Goal: Task Accomplishment & Management: Use online tool/utility

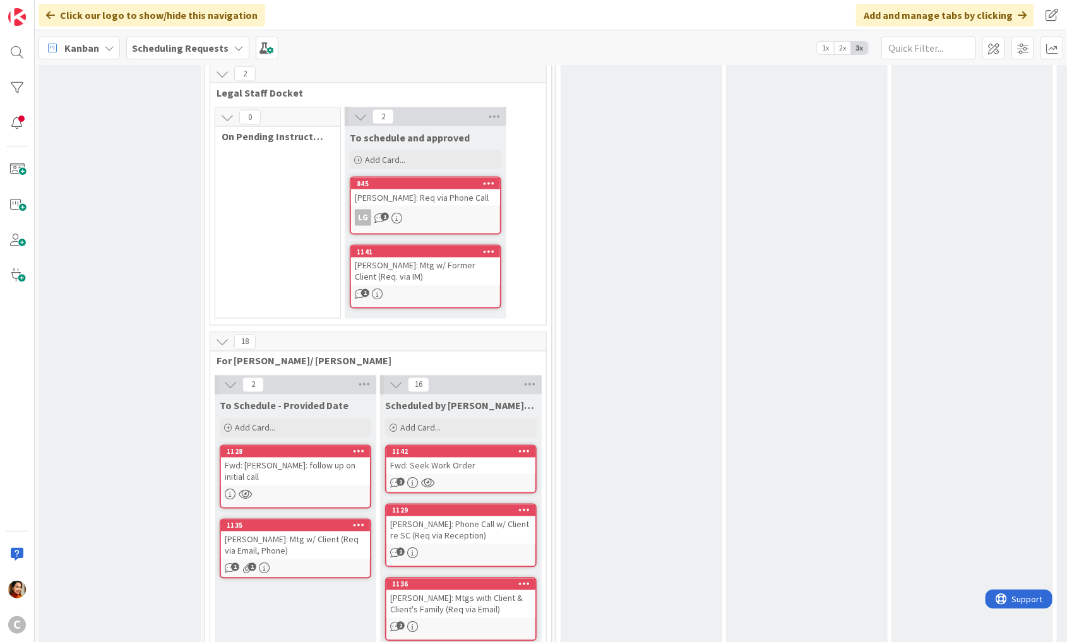
scroll to position [876, 0]
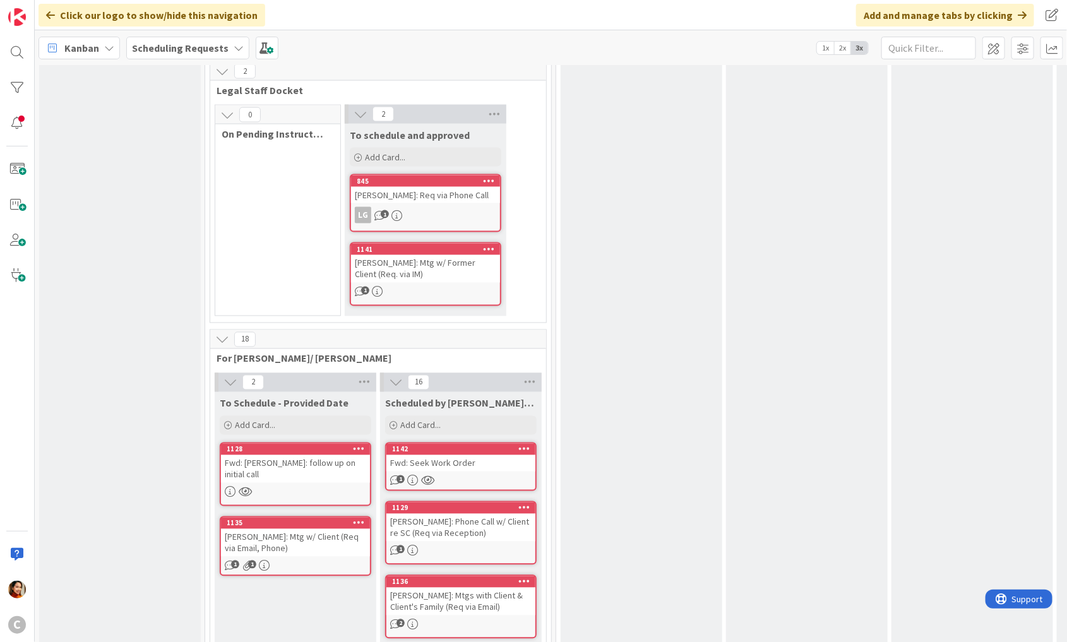
click at [285, 467] on div "1128 Fwd: [PERSON_NAME]: follow up on initial call" at bounding box center [296, 475] width 152 height 64
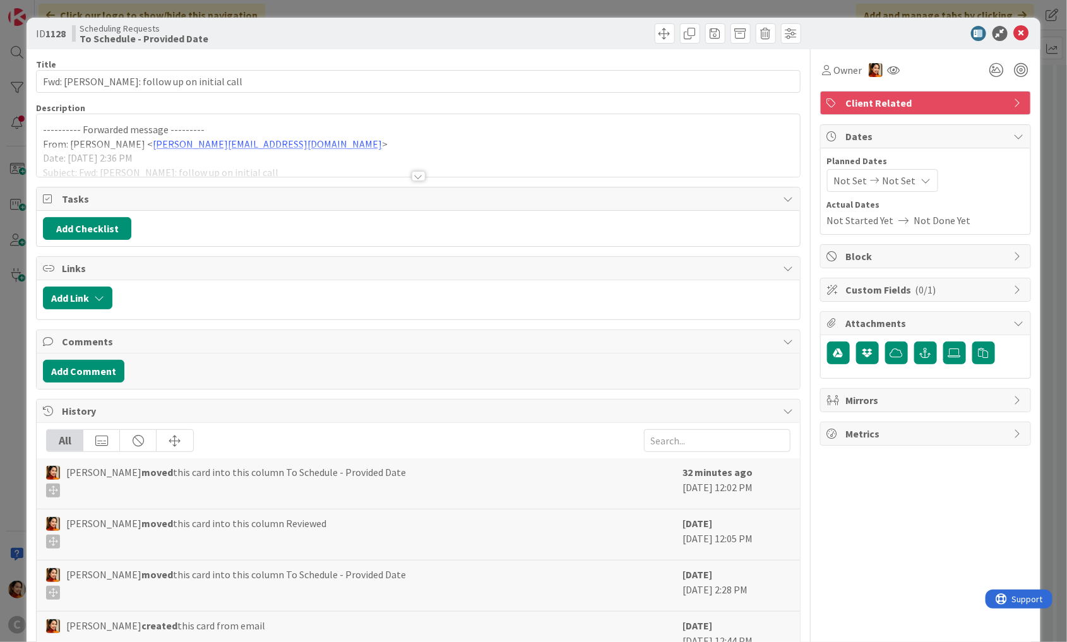
click at [422, 179] on div at bounding box center [419, 176] width 14 height 10
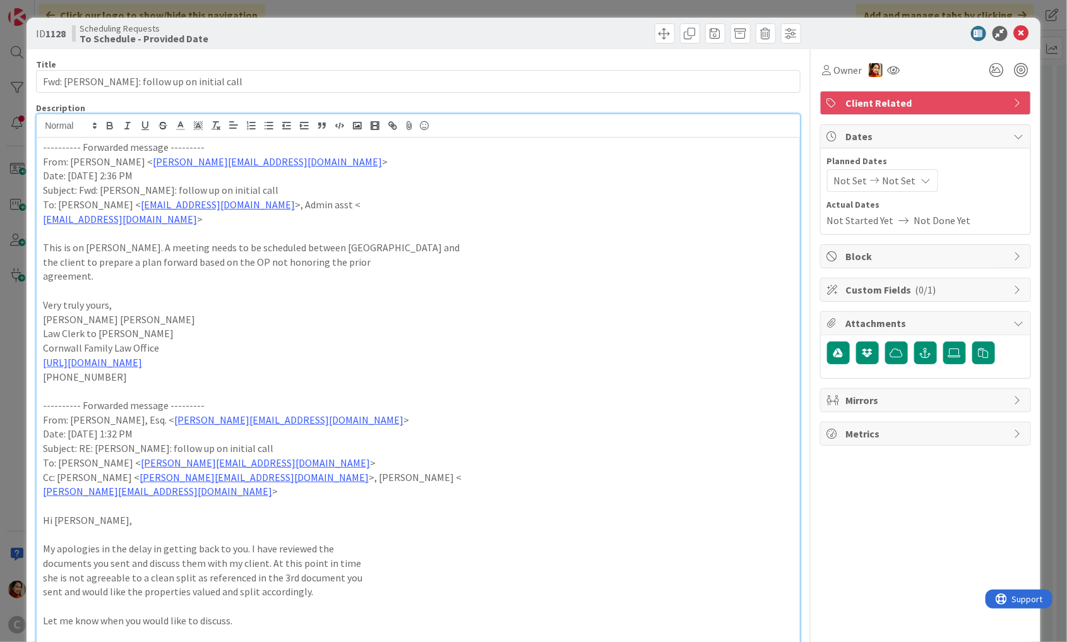
click at [109, 188] on p "Subject: Fwd: [PERSON_NAME]: follow up on initial call" at bounding box center [418, 190] width 751 height 15
drag, startPoint x: 109, startPoint y: 188, endPoint x: 252, endPoint y: 188, distance: 143.3
click at [252, 188] on p "Subject: Fwd: [PERSON_NAME]: follow up on initial call" at bounding box center [418, 190] width 751 height 15
copy p "[PERSON_NAME]: follow up on initial call"
click at [9, 267] on div "ID 1128 Scheduling Requests To Schedule - Provided Date Title 38 / 128 Fwd: [PE…" at bounding box center [533, 321] width 1067 height 642
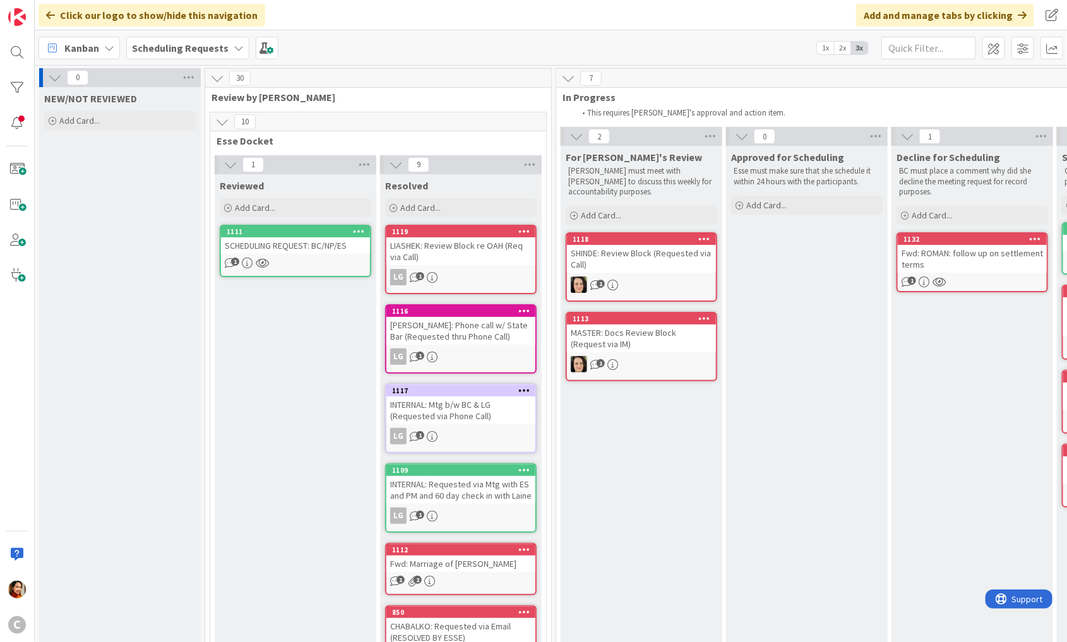
click at [218, 52] on b "Scheduling Requests" at bounding box center [180, 48] width 97 height 13
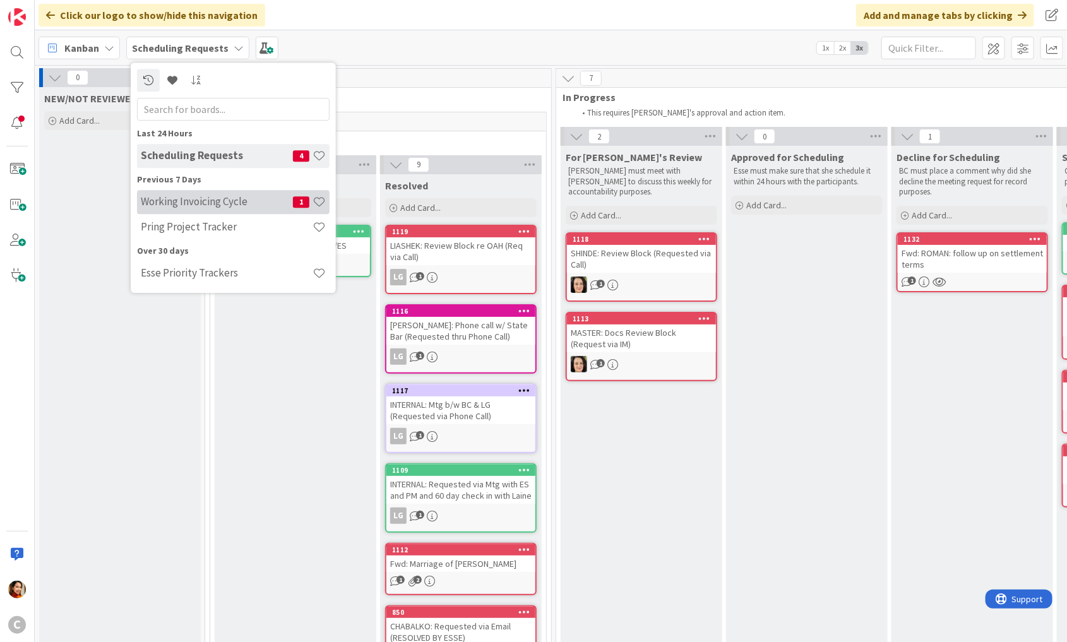
click at [181, 198] on h4 "Working Invoicing Cycle" at bounding box center [217, 202] width 152 height 13
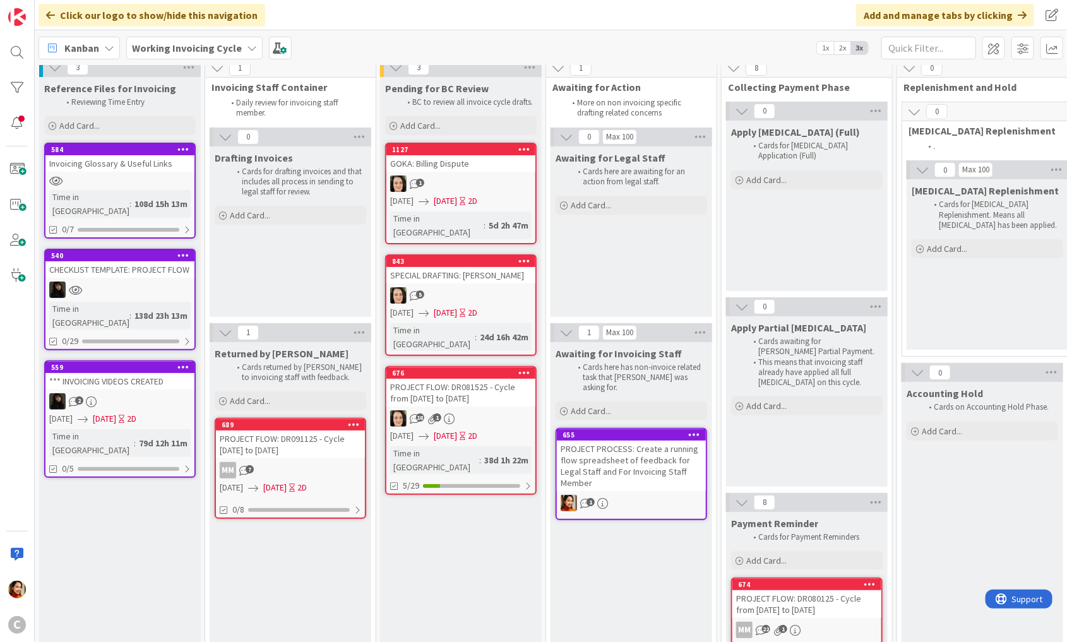
scroll to position [14, 0]
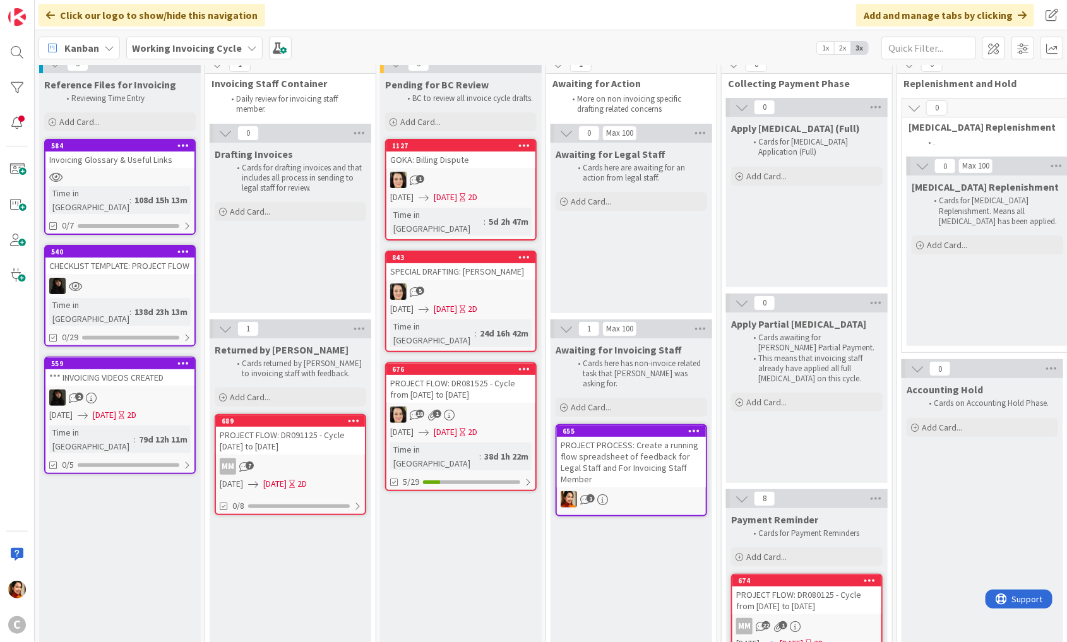
click at [529, 146] on icon at bounding box center [524, 145] width 12 height 9
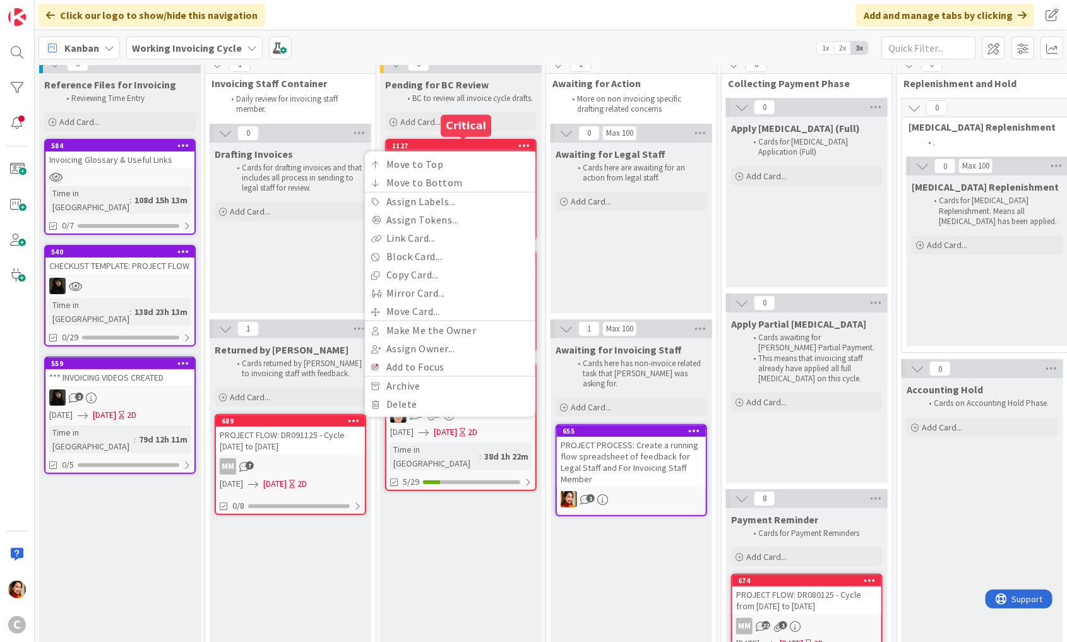
click at [467, 144] on div "1127" at bounding box center [463, 145] width 143 height 9
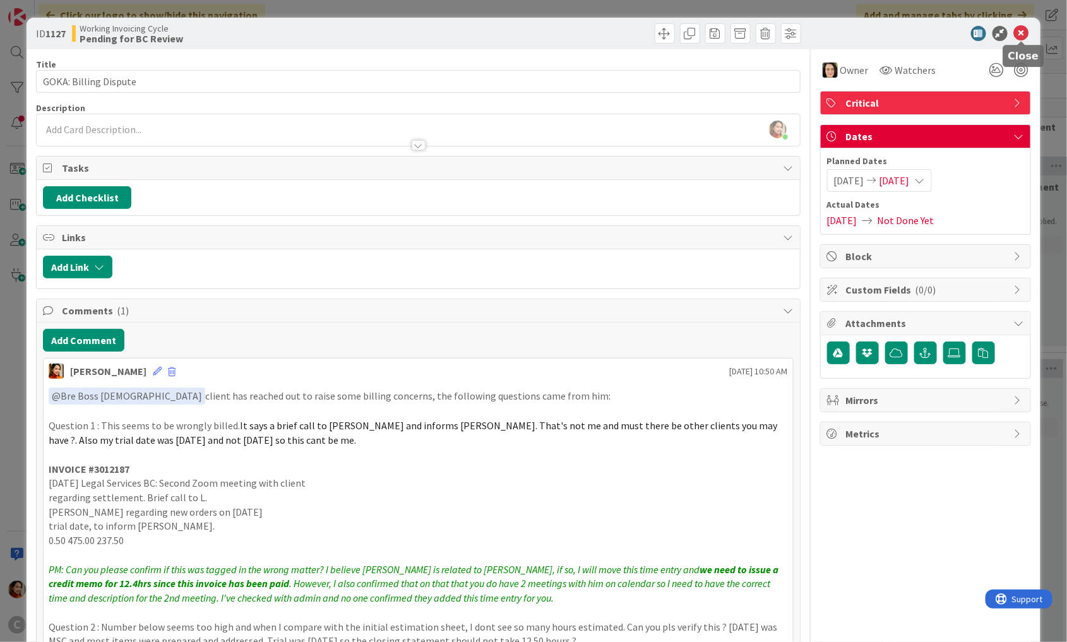
click at [1019, 34] on icon at bounding box center [1021, 33] width 15 height 15
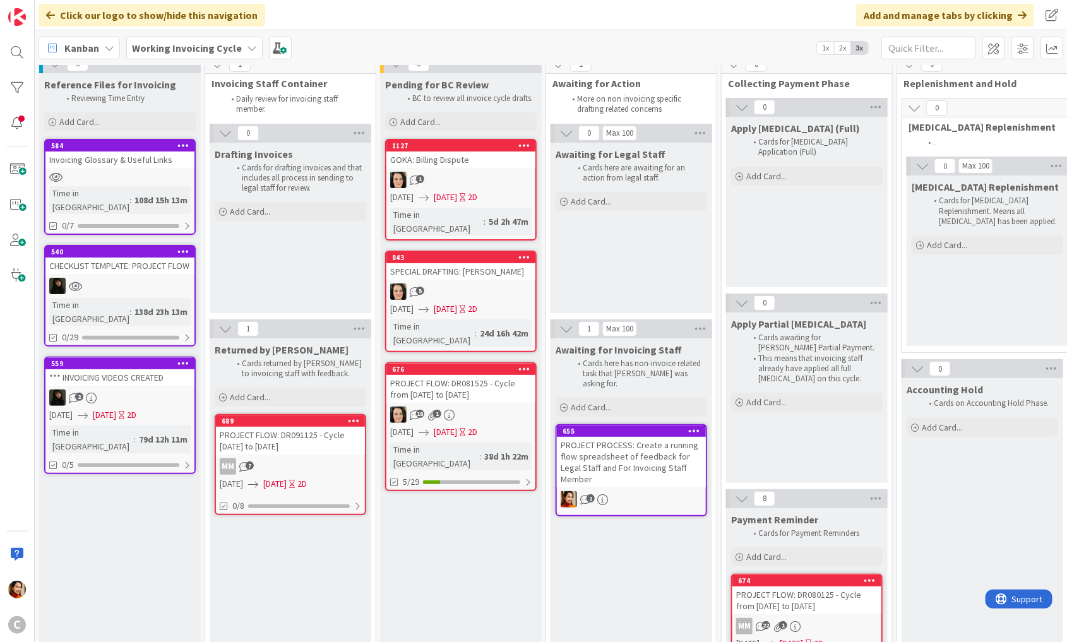
click at [232, 54] on span "Working Invoicing Cycle" at bounding box center [187, 47] width 110 height 15
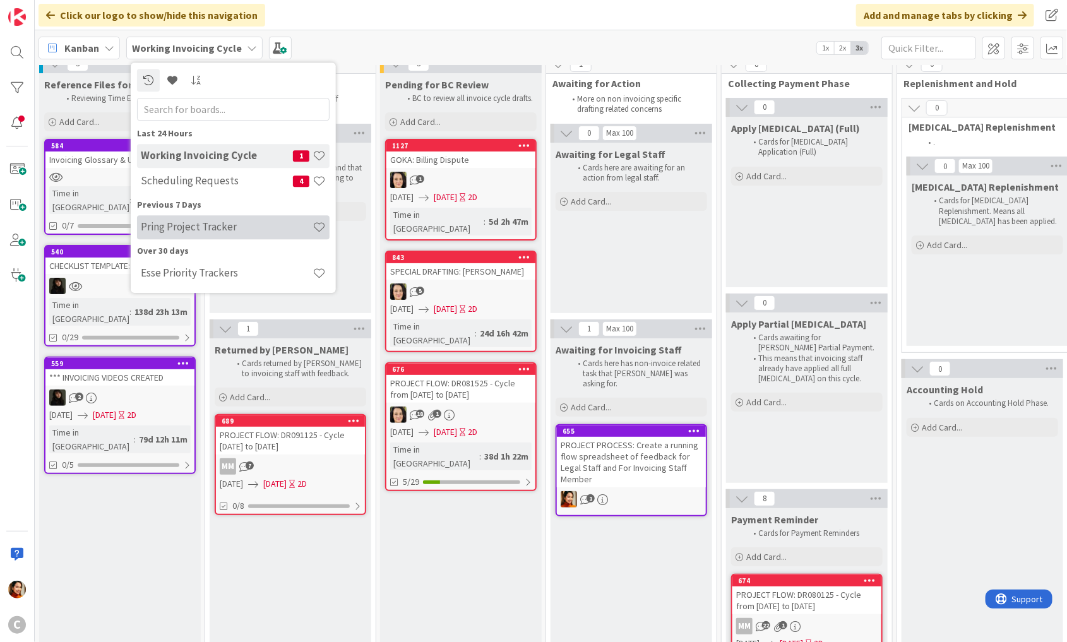
click at [172, 236] on div "Pring Project Tracker" at bounding box center [233, 227] width 193 height 24
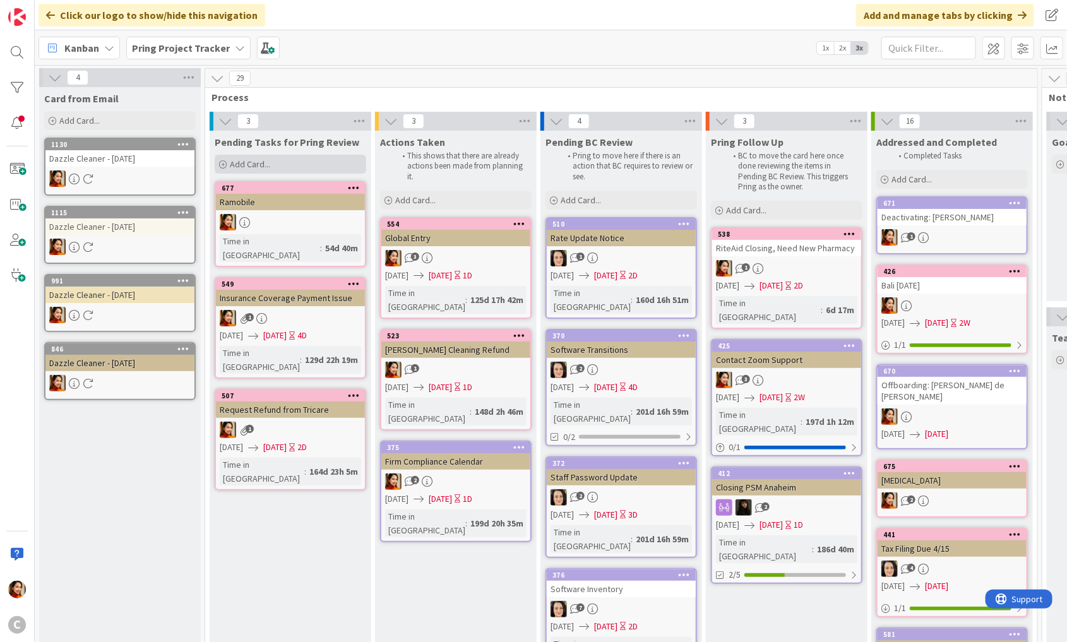
click at [273, 165] on div "Add Card..." at bounding box center [291, 164] width 152 height 19
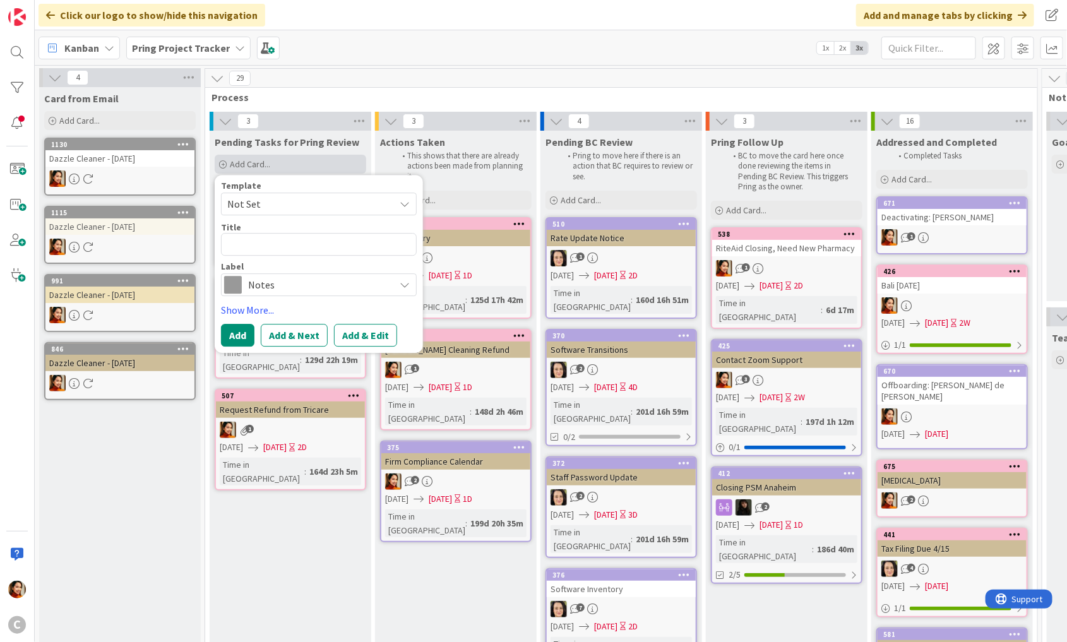
type textarea "L"
type textarea "x"
type textarea "Law"
type textarea "x"
type textarea "Law"
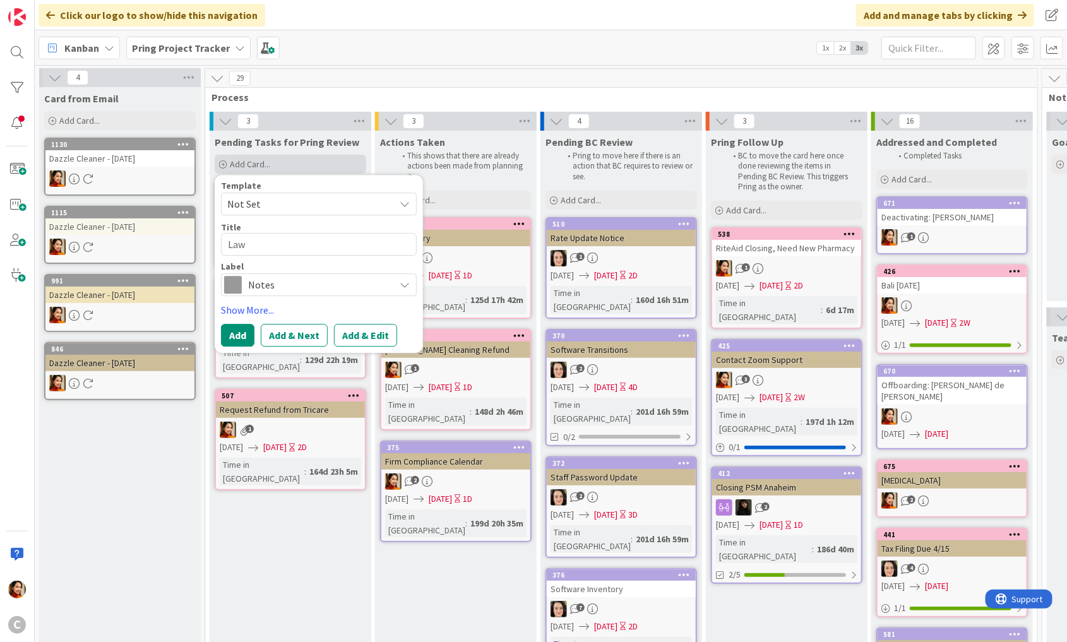
type textarea "x"
type textarea "Law C"
type textarea "x"
type textarea "Law Cr"
type textarea "x"
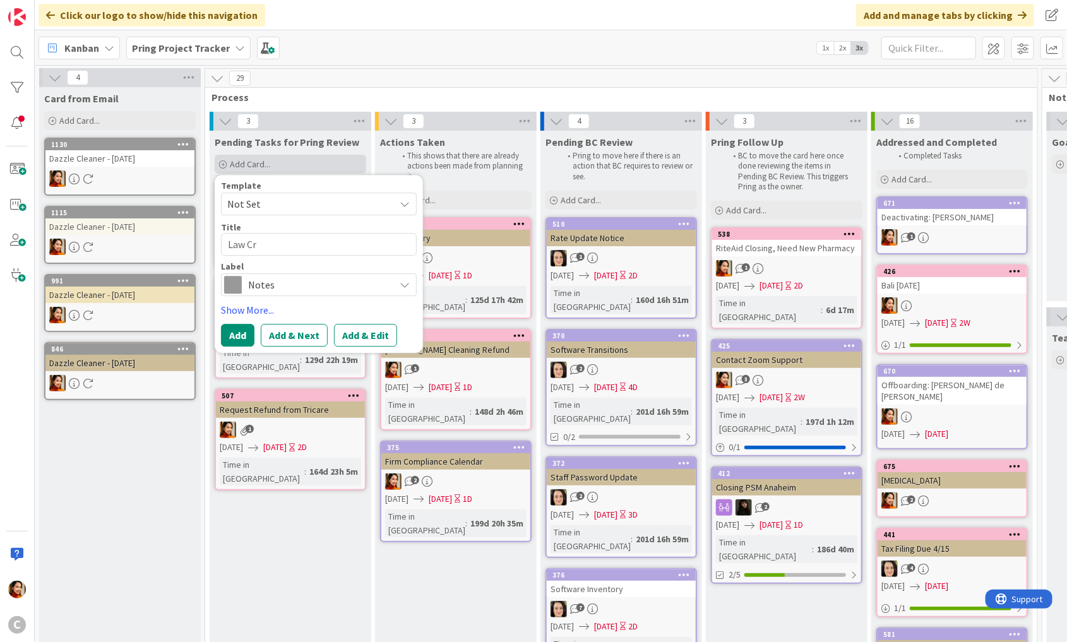
type textarea "Law Cro"
type textarea "x"
type textarea "Law Cr"
type textarea "x"
type textarea "Law C"
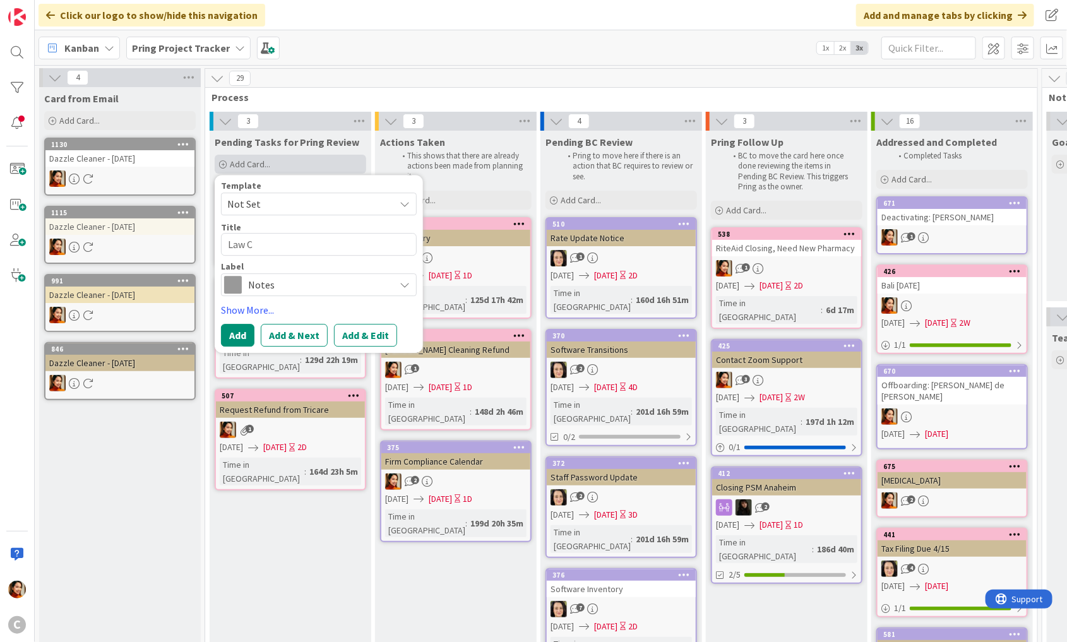
type textarea "x"
type textarea "Law Co"
type textarea "x"
type textarea "Law Cor"
type textarea "x"
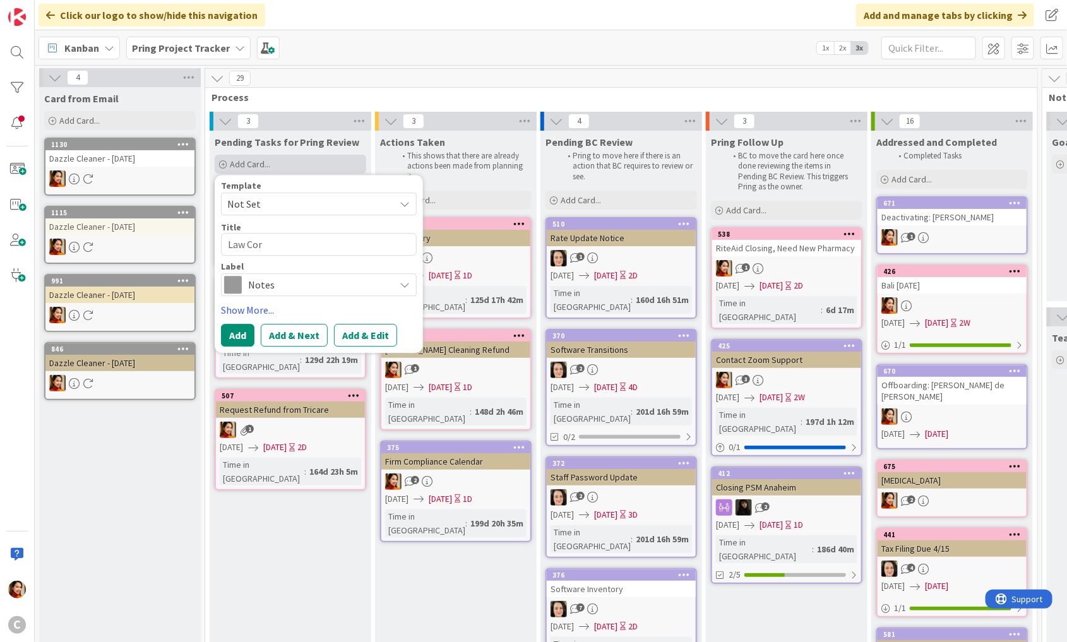
type textarea "Law Corp"
type textarea "x"
type textarea "Law Corp"
type textarea "x"
type textarea "Law Corp A"
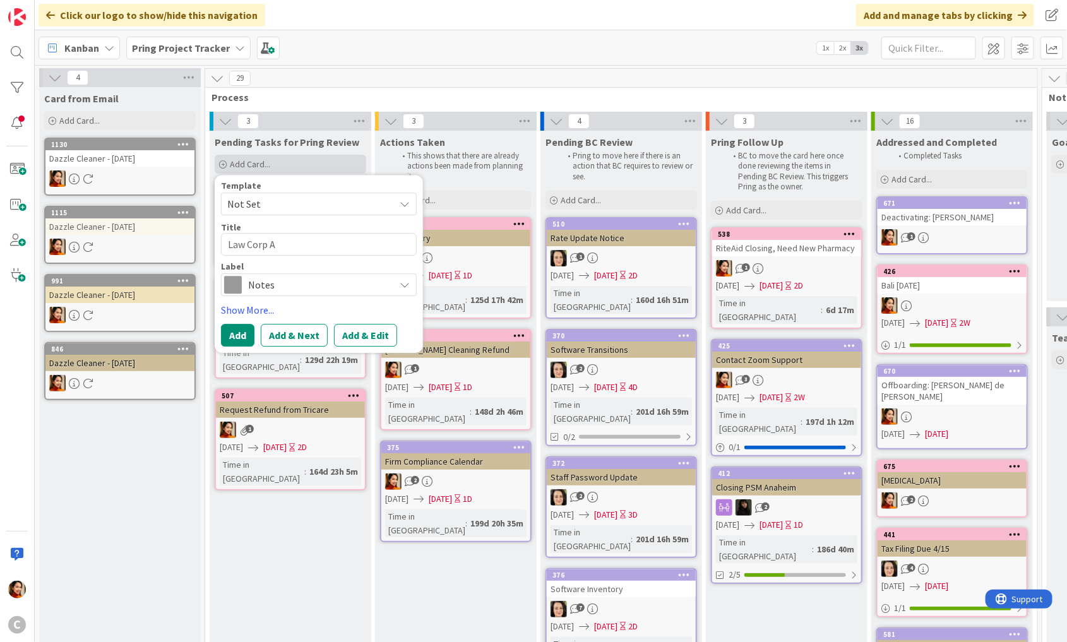
type textarea "x"
type textarea "Law Corp Ap"
type textarea "x"
type textarea "Law Corp App"
type textarea "x"
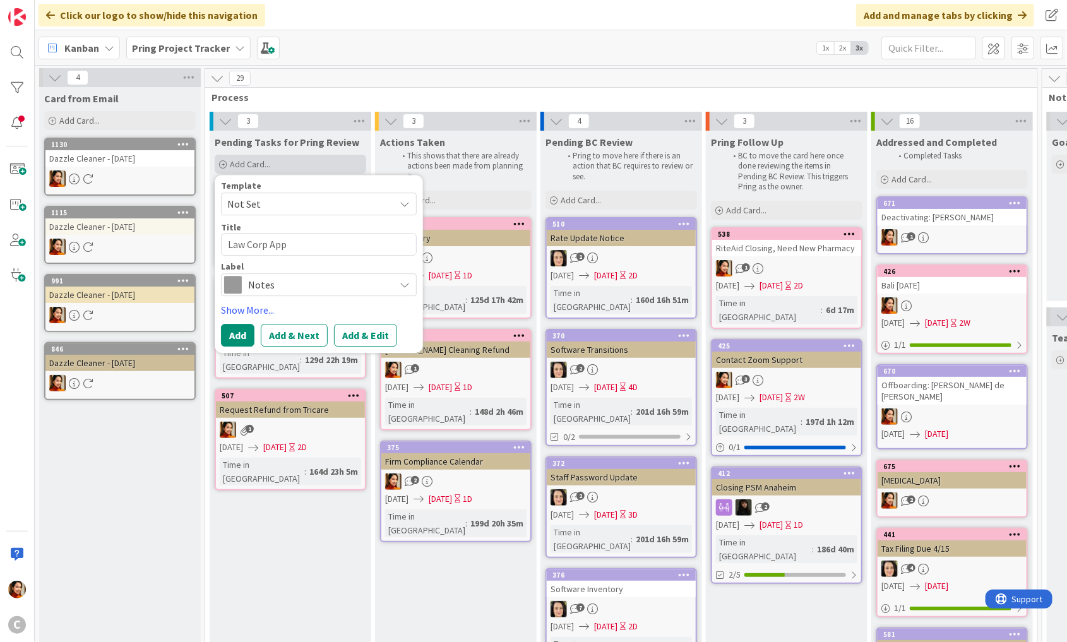
type textarea "Law Corp Appl"
type textarea "x"
type textarea "Law Corp Applca"
type textarea "x"
type textarea "Law Corp Applc"
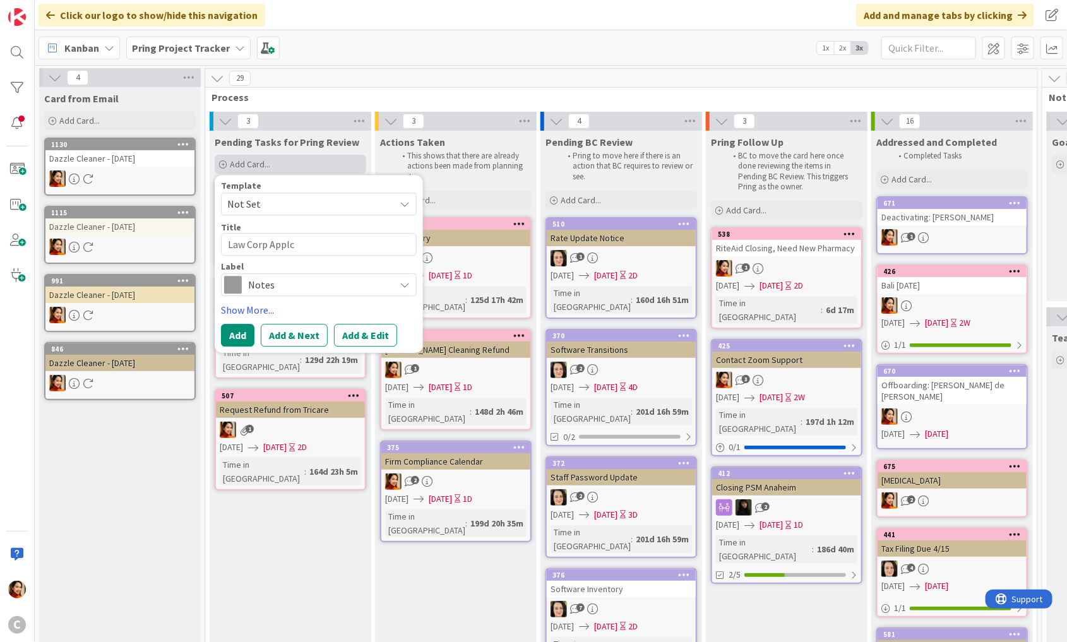
type textarea "x"
type textarea "Law Corp Appl"
type textarea "x"
type textarea "Law Corp Appli"
type textarea "x"
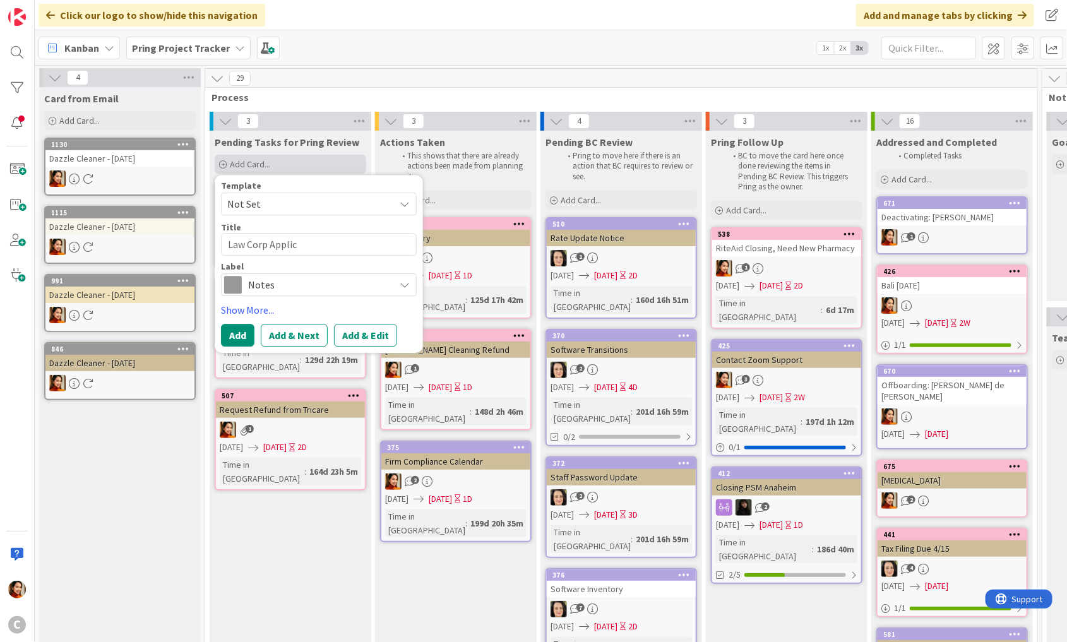
type textarea "Law Corp Applica"
type textarea "x"
type textarea "Law Corp Applicat"
type textarea "x"
type textarea "Law Corp Applicati"
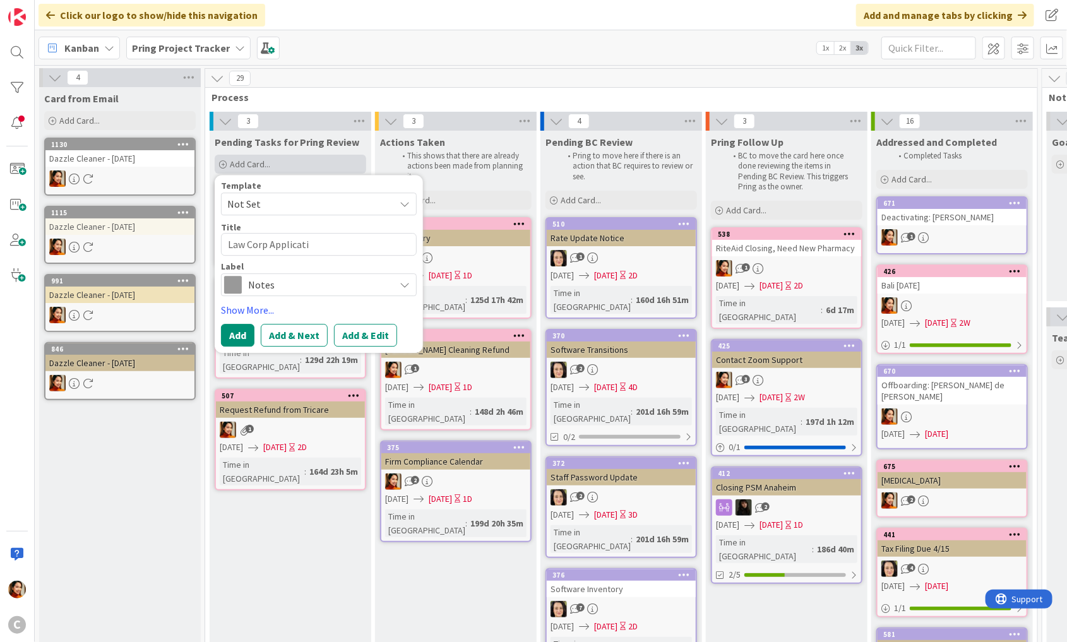
type textarea "x"
type textarea "Law Corp Applicatio"
type textarea "x"
type textarea "Law Corp Application"
click at [292, 278] on span "Notes" at bounding box center [318, 285] width 140 height 18
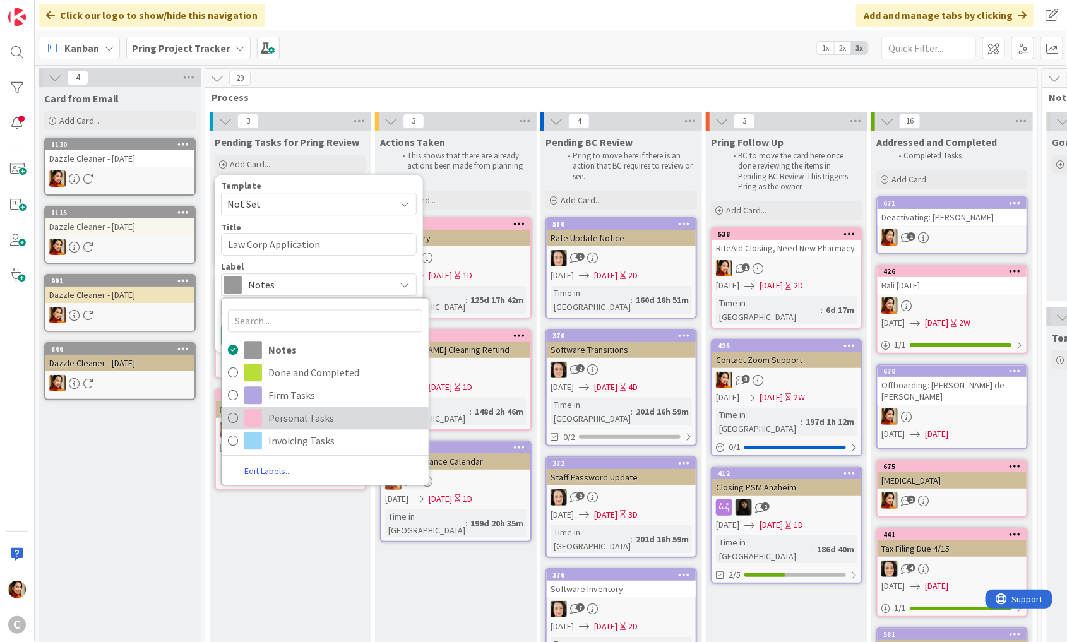
click at [284, 415] on span "Personal Tasks" at bounding box center [345, 418] width 154 height 19
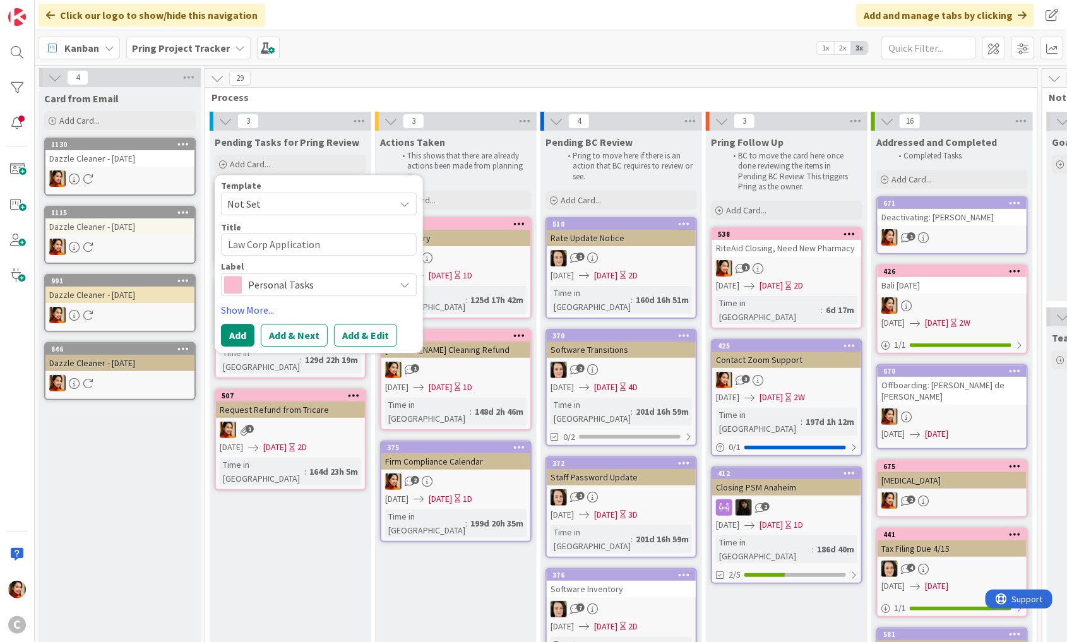
click at [295, 275] on div "Personal Tasks" at bounding box center [319, 284] width 196 height 23
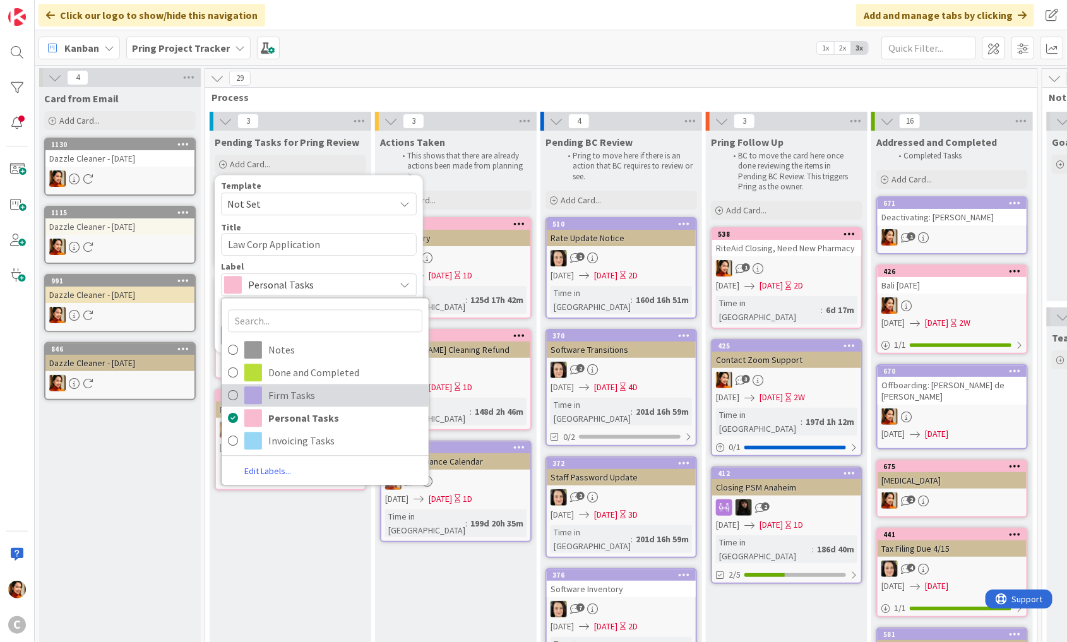
click at [279, 399] on span "Firm Tasks" at bounding box center [345, 395] width 154 height 19
type textarea "x"
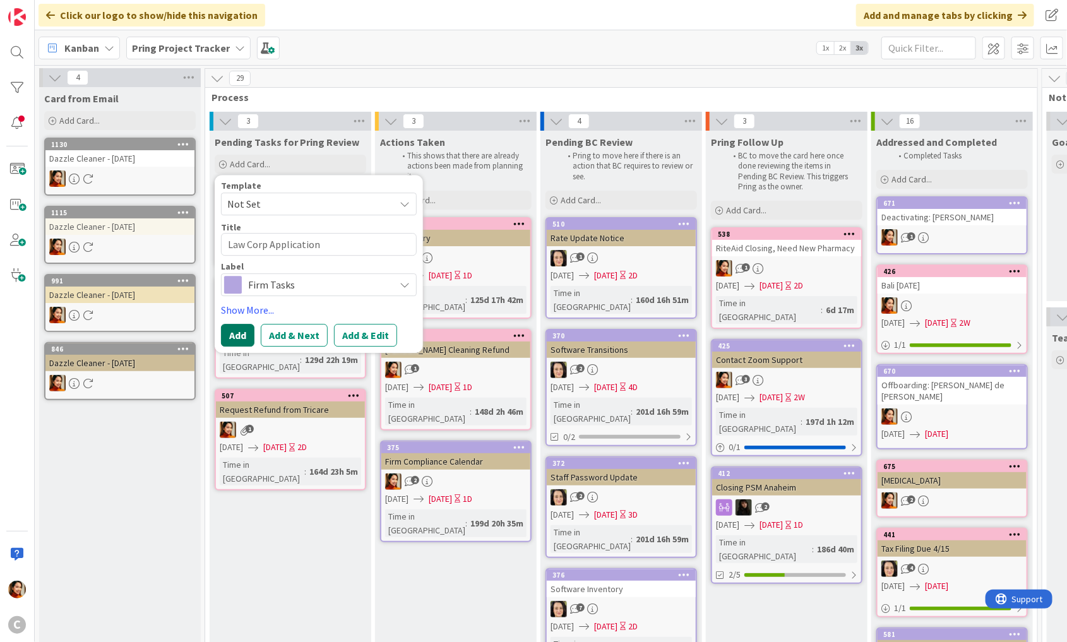
click at [249, 331] on button "Add" at bounding box center [237, 335] width 33 height 23
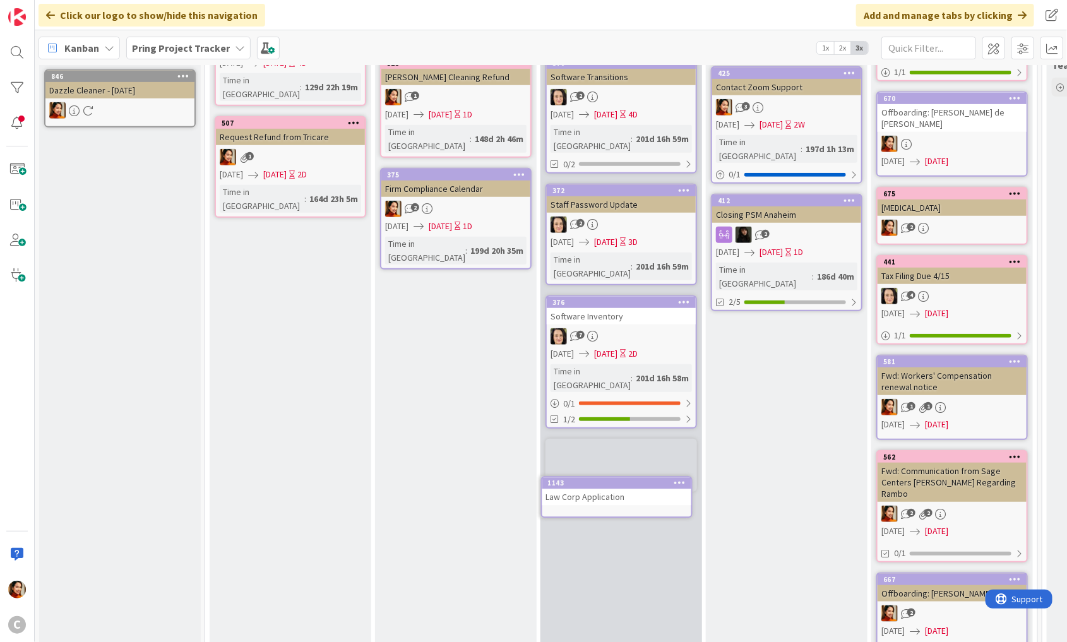
scroll to position [283, 0]
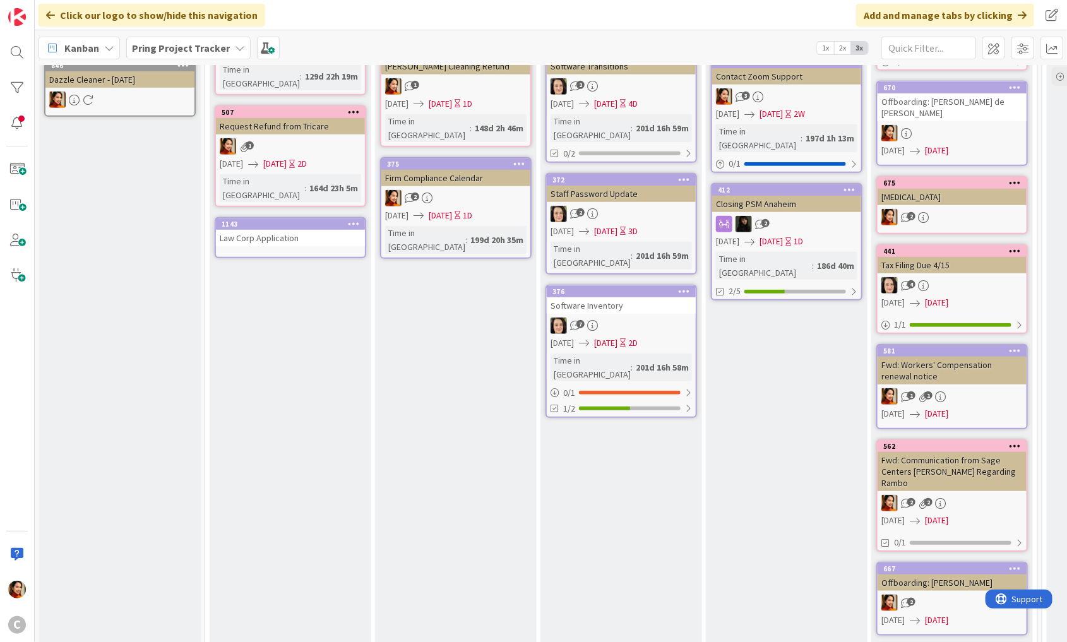
click at [282, 230] on div "Law Corp Application" at bounding box center [290, 238] width 149 height 16
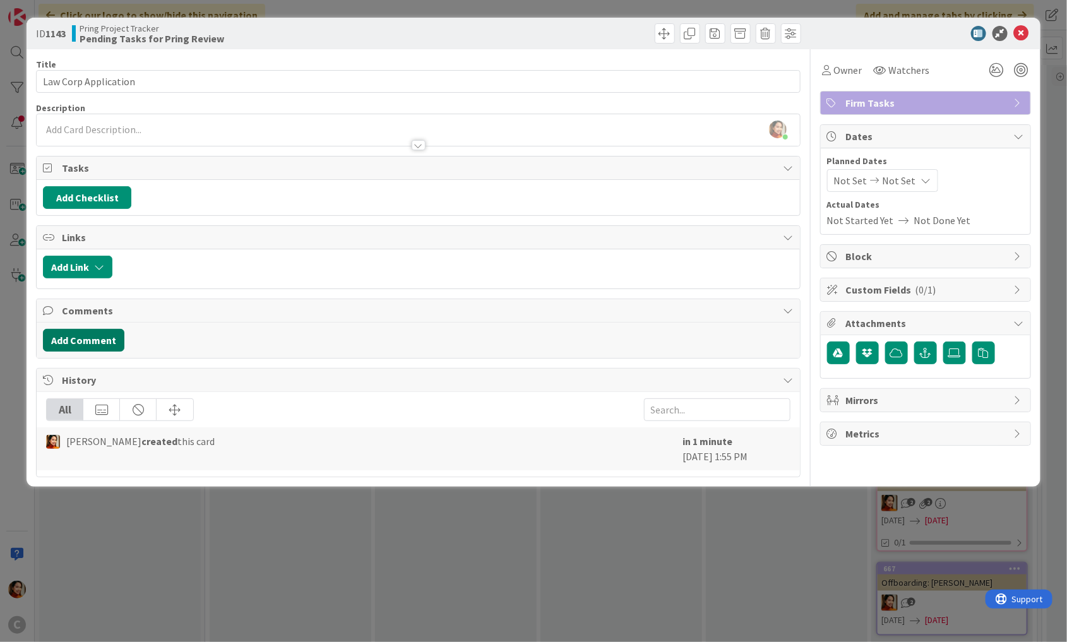
click at [86, 334] on button "Add Comment" at bounding box center [83, 340] width 81 height 23
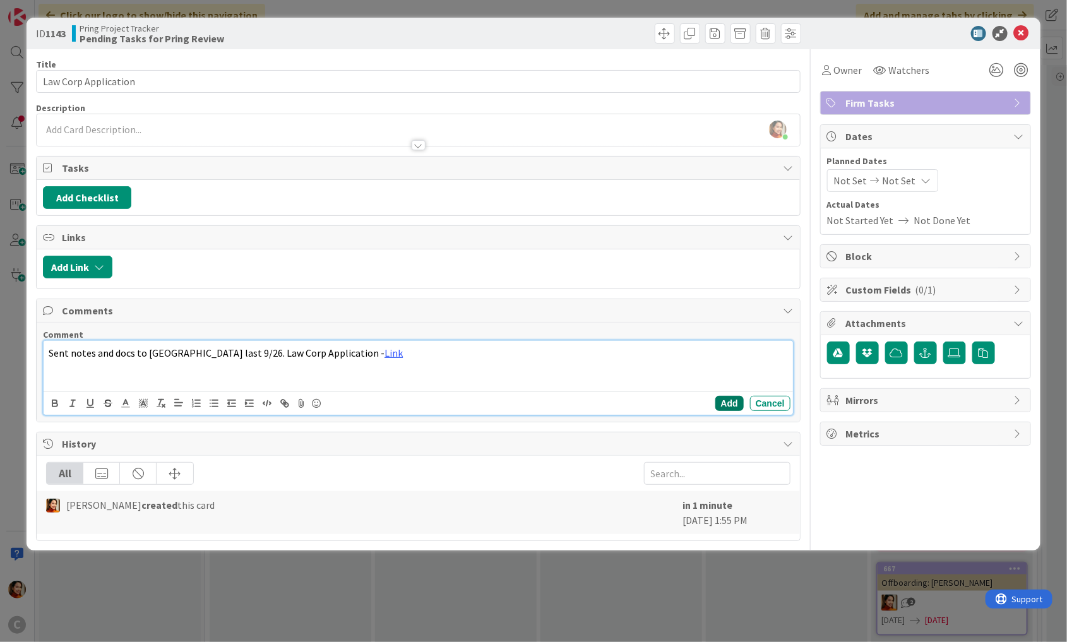
click at [725, 401] on button "Add" at bounding box center [729, 403] width 28 height 15
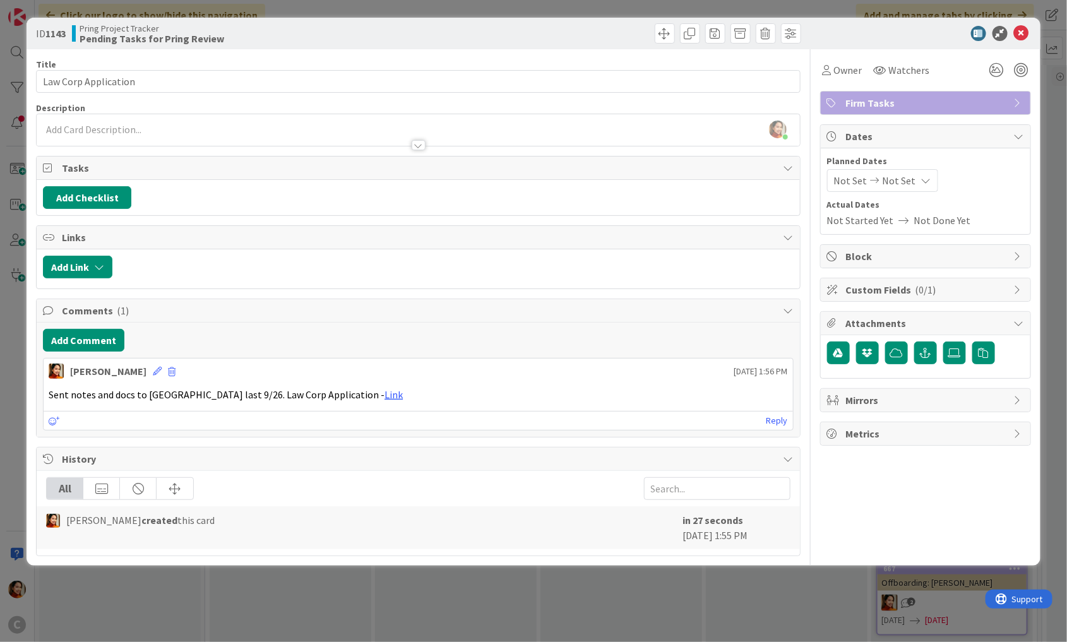
click at [12, 503] on div "ID 1143 Pring Project Tracker Pending Tasks for Pring Review Title 20 / 128 Law…" at bounding box center [533, 321] width 1067 height 642
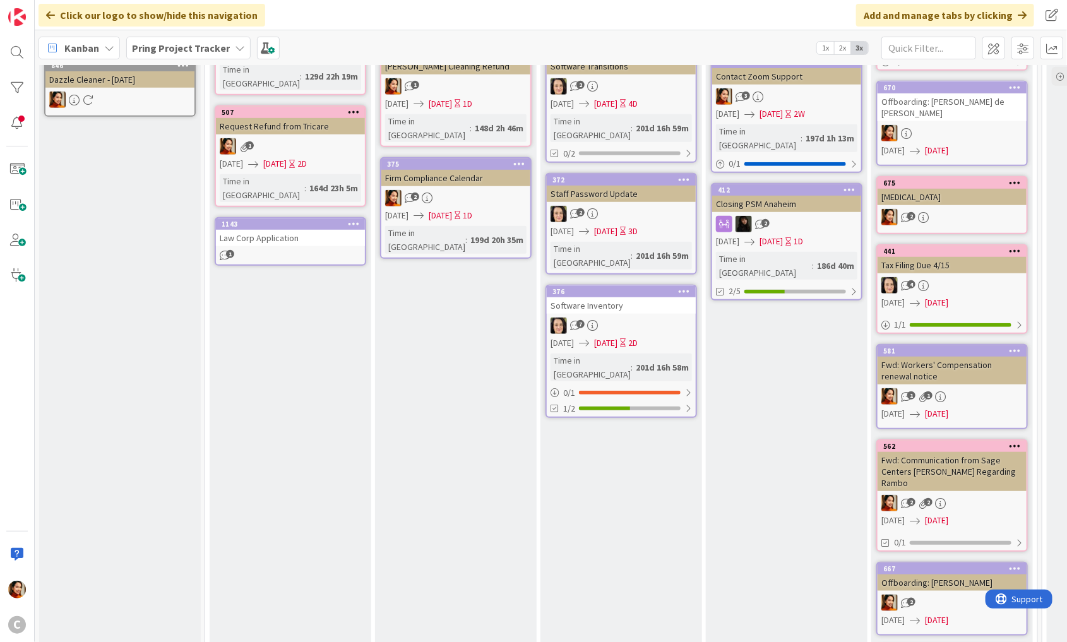
click at [311, 230] on div "Law Corp Application" at bounding box center [290, 238] width 149 height 16
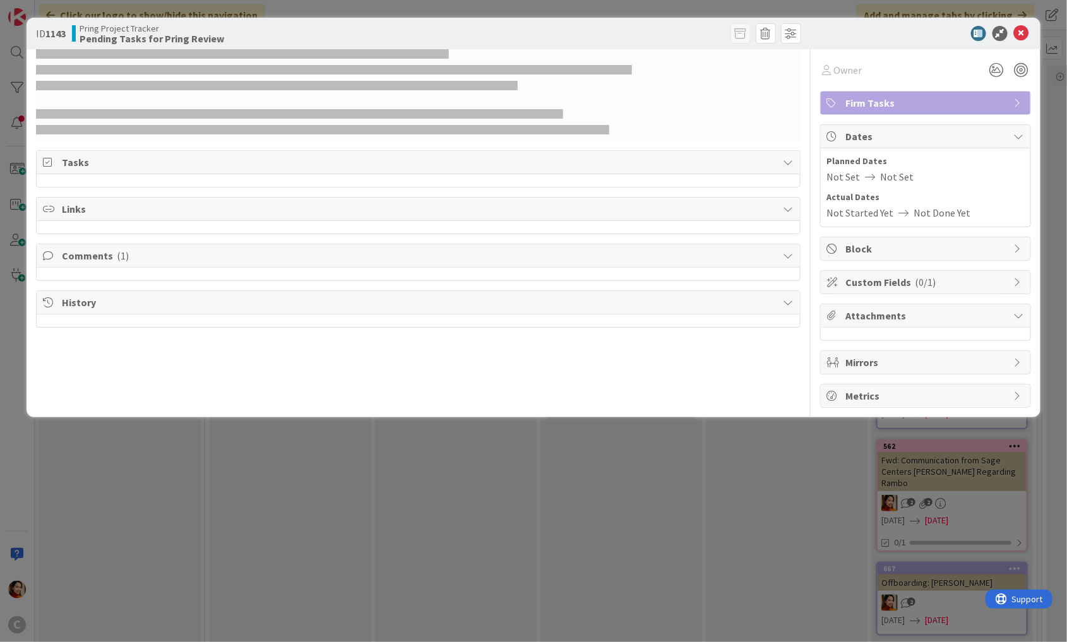
click at [314, 422] on div "ID 1143 Pring Project Tracker Pending Tasks for Pring Review Owner Firm Tasks T…" at bounding box center [533, 321] width 1067 height 642
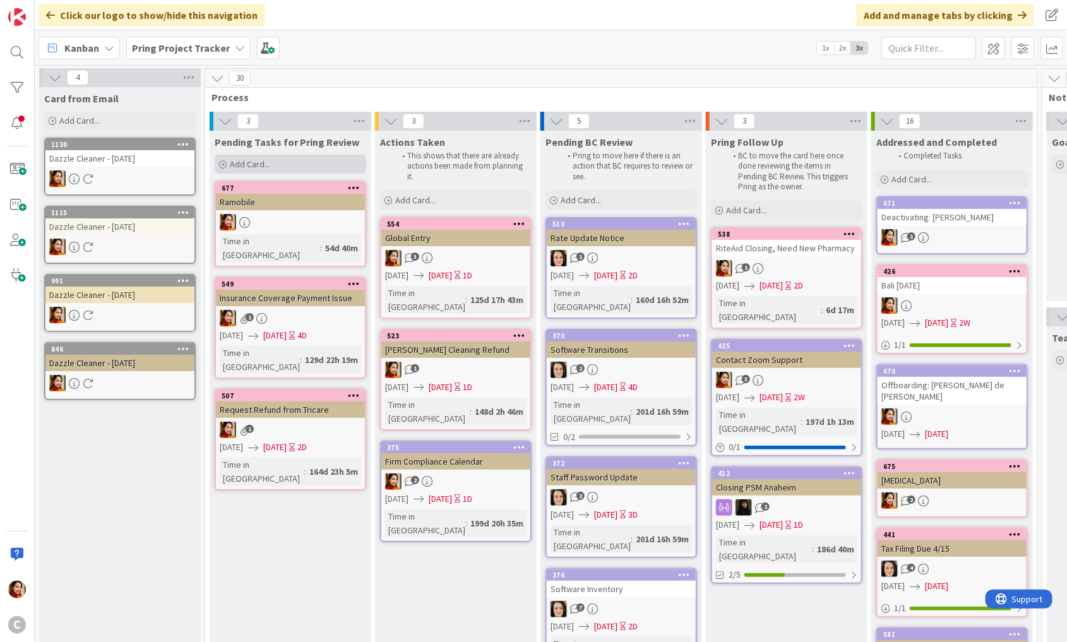
click at [278, 155] on div "Add Card..." at bounding box center [291, 164] width 152 height 19
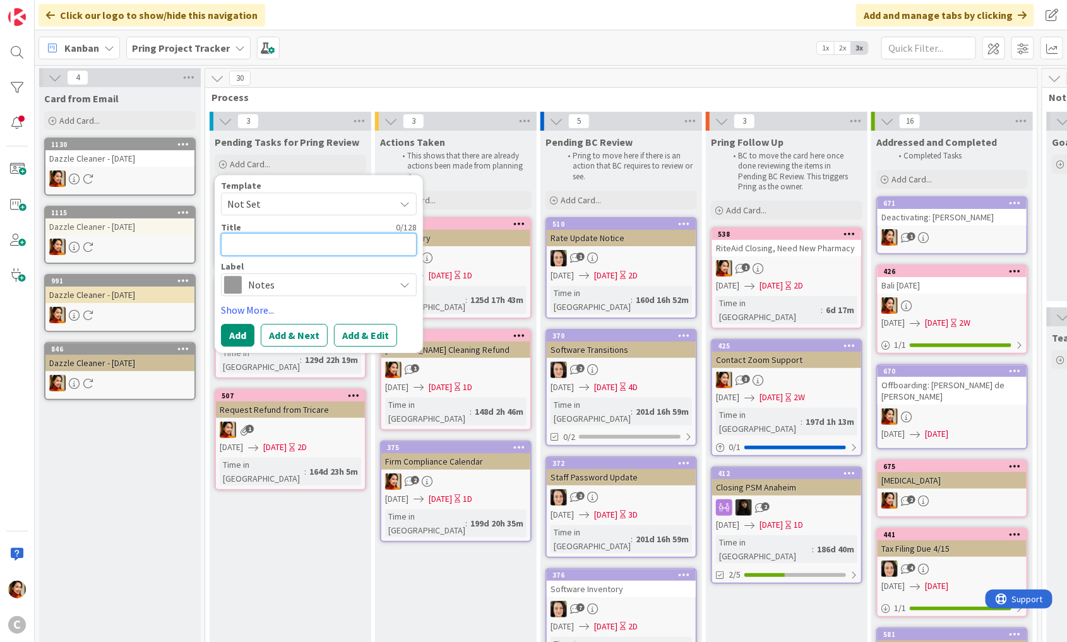
type textarea "x"
type textarea "G"
type textarea "x"
type textarea "Go"
type textarea "x"
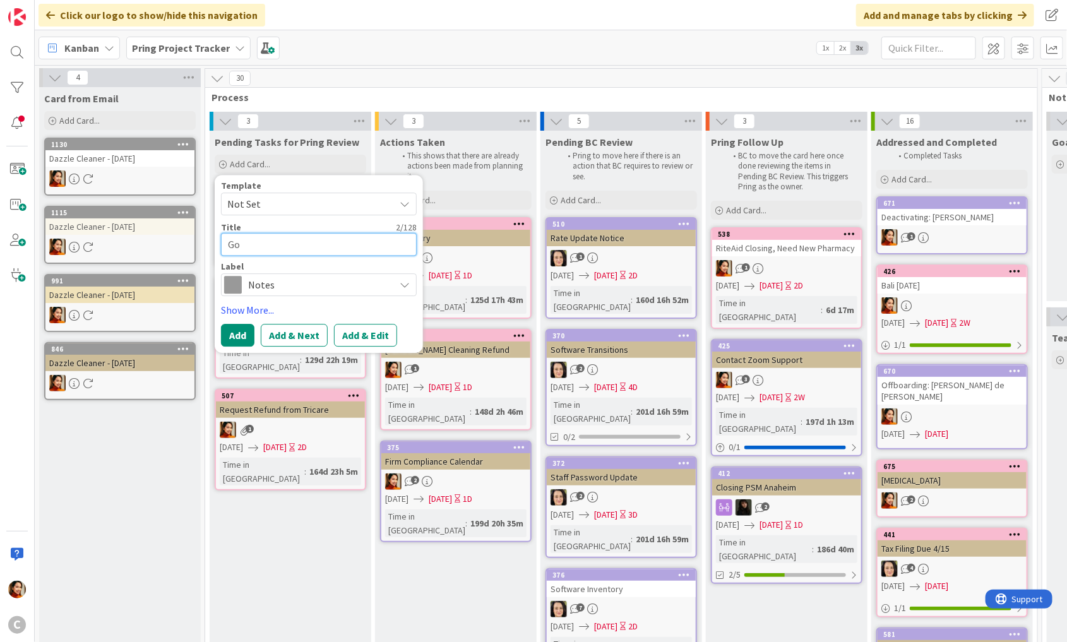
type textarea "Goo"
type textarea "x"
type textarea "Goog"
type textarea "x"
type textarea "Google"
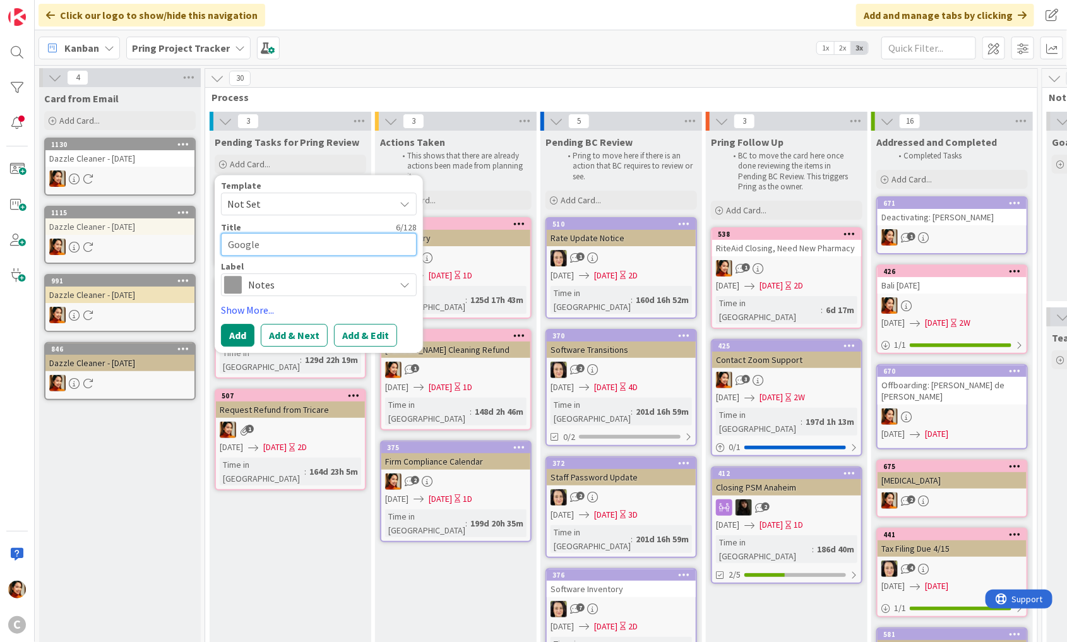
type textarea "x"
type textarea "Google"
type textarea "x"
type textarea "Google B"
type textarea "x"
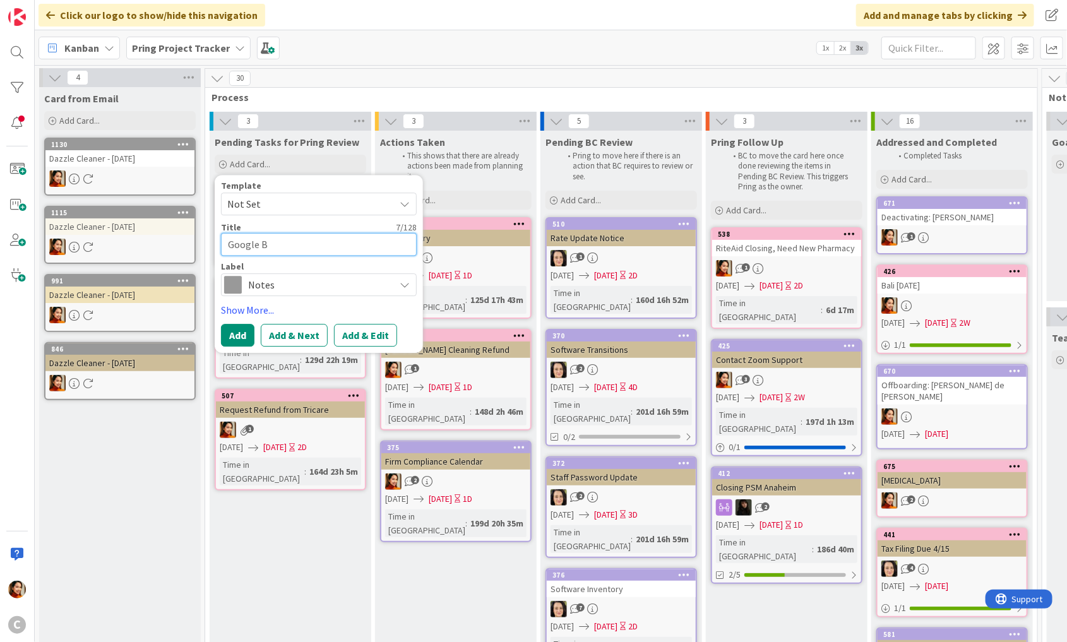
type textarea "Google Bu"
type textarea "x"
type textarea "Google Bus"
type textarea "x"
type textarea "Google Busi"
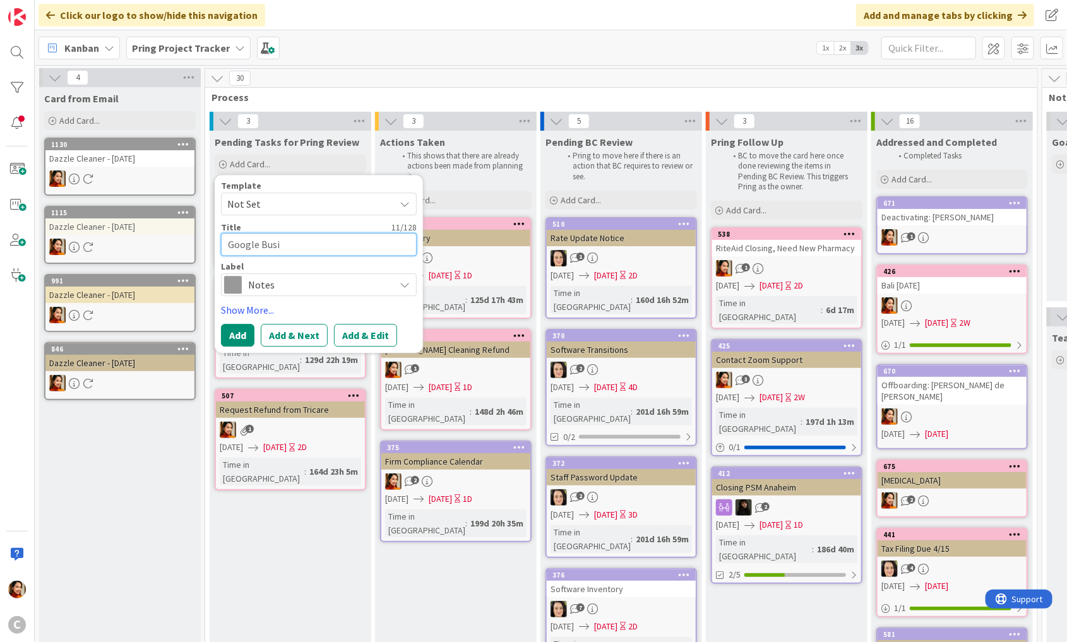
type textarea "x"
type textarea "Google Busin"
type textarea "x"
type textarea "Google Busine"
type textarea "x"
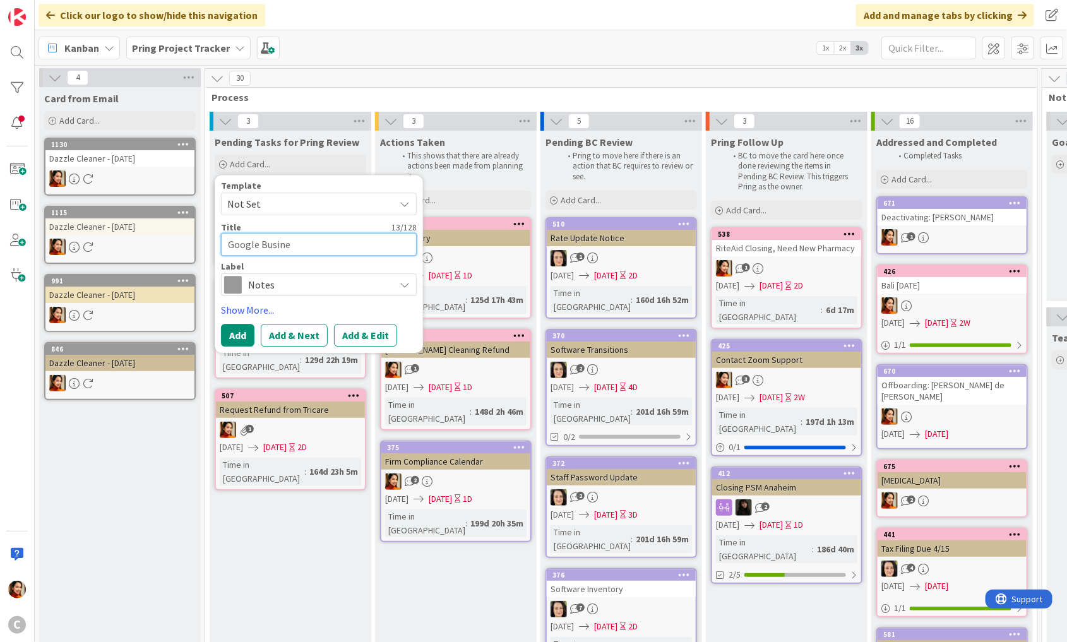
type textarea "Google Busines"
type textarea "x"
type textarea "Google Business"
type textarea "x"
type textarea "Google Business"
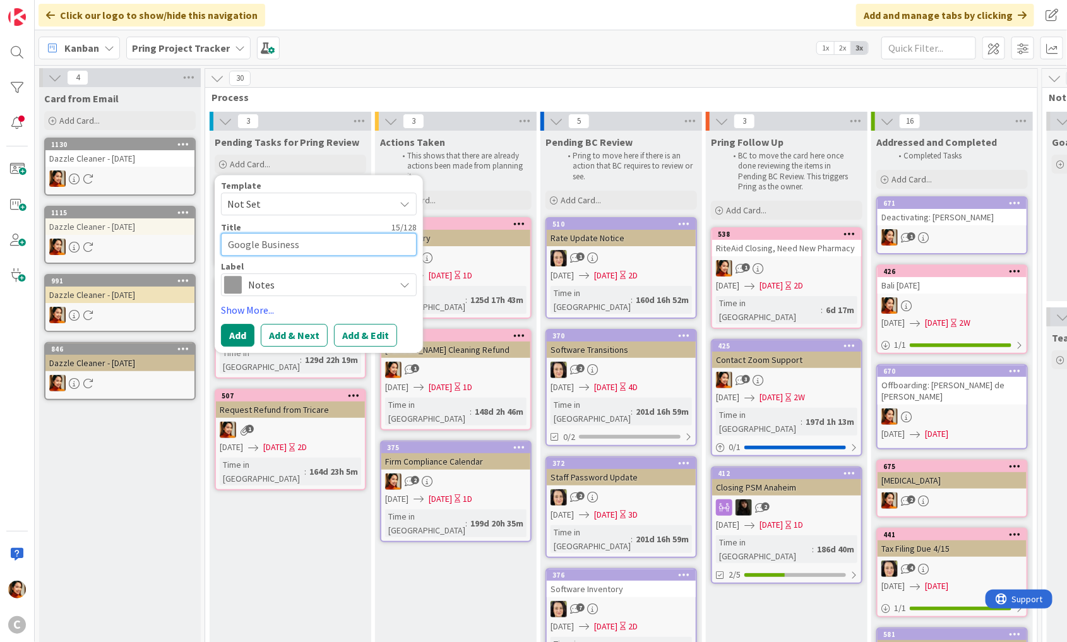
type textarea "x"
type textarea "Google Business P"
type textarea "x"
type textarea "Google Business Pa"
type textarea "x"
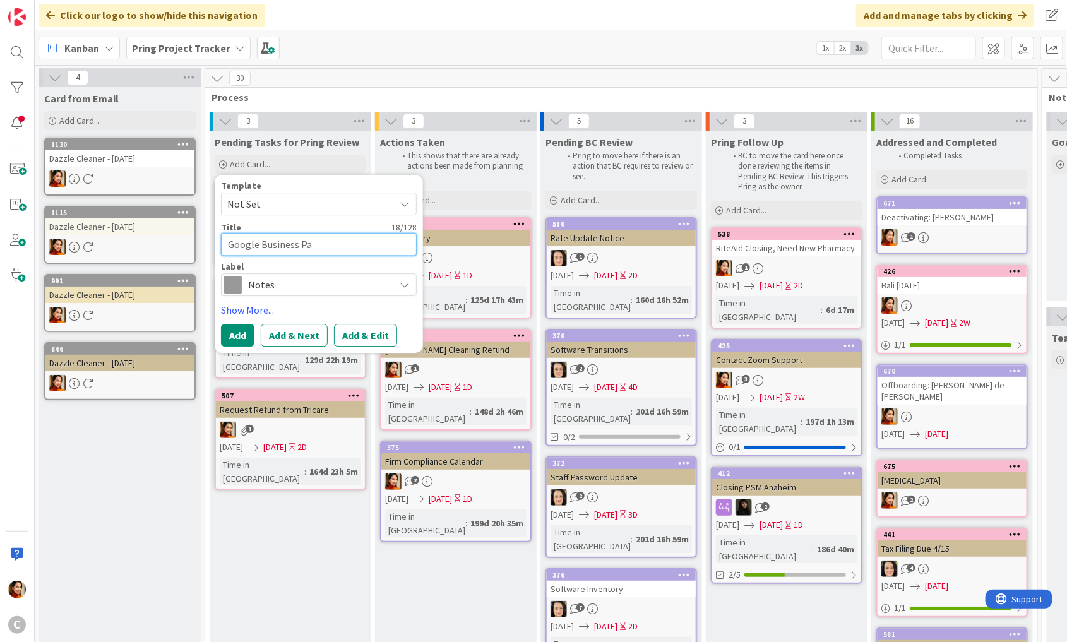
type textarea "Google Business Pag"
type textarea "x"
type textarea "Google Business Page"
click at [290, 283] on span "Notes" at bounding box center [318, 285] width 140 height 18
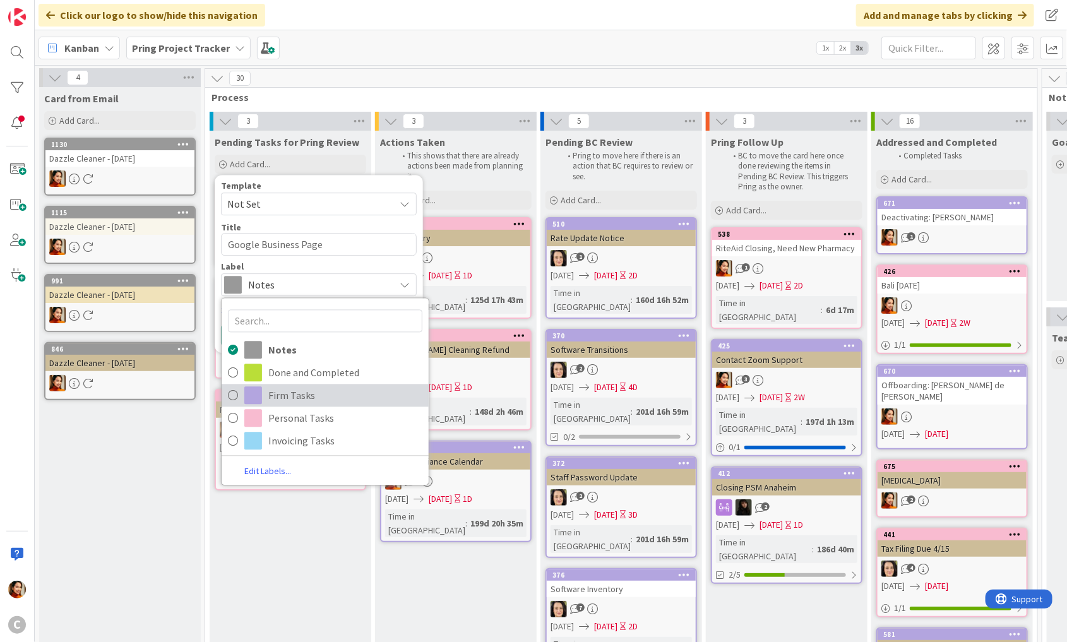
click at [282, 402] on span "Firm Tasks" at bounding box center [345, 395] width 154 height 19
type textarea "x"
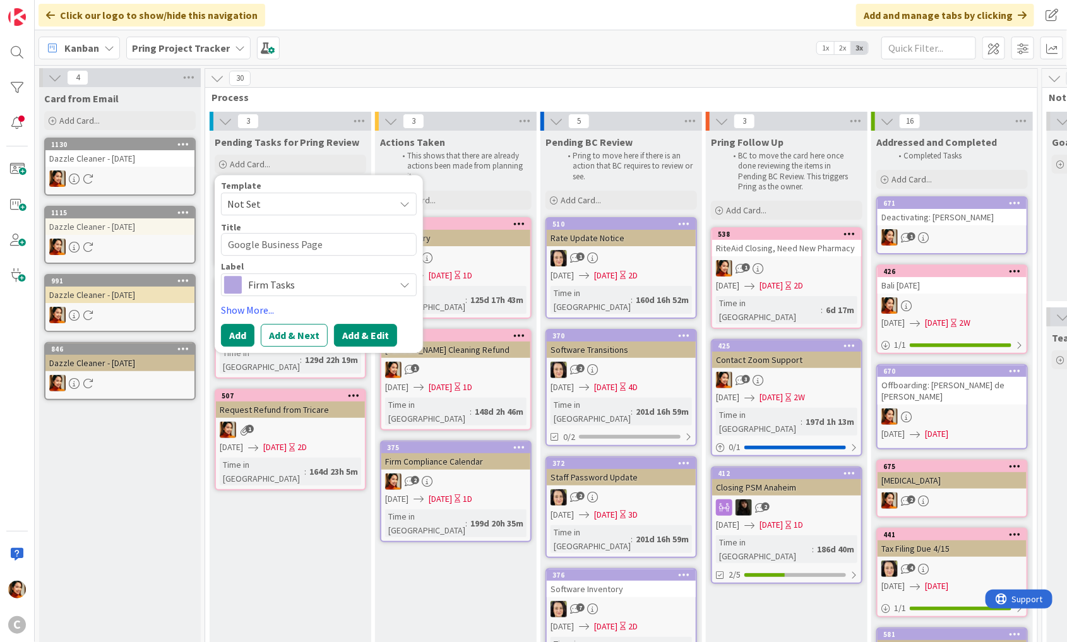
click at [361, 333] on button "Add & Edit" at bounding box center [365, 335] width 63 height 23
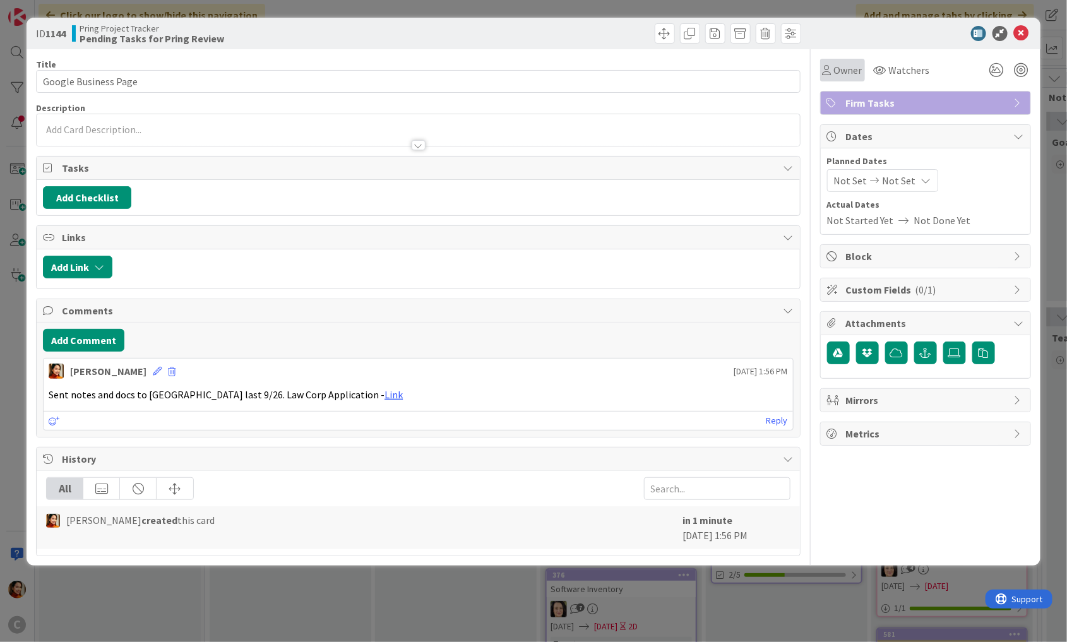
click at [842, 70] on span "Owner" at bounding box center [848, 69] width 28 height 15
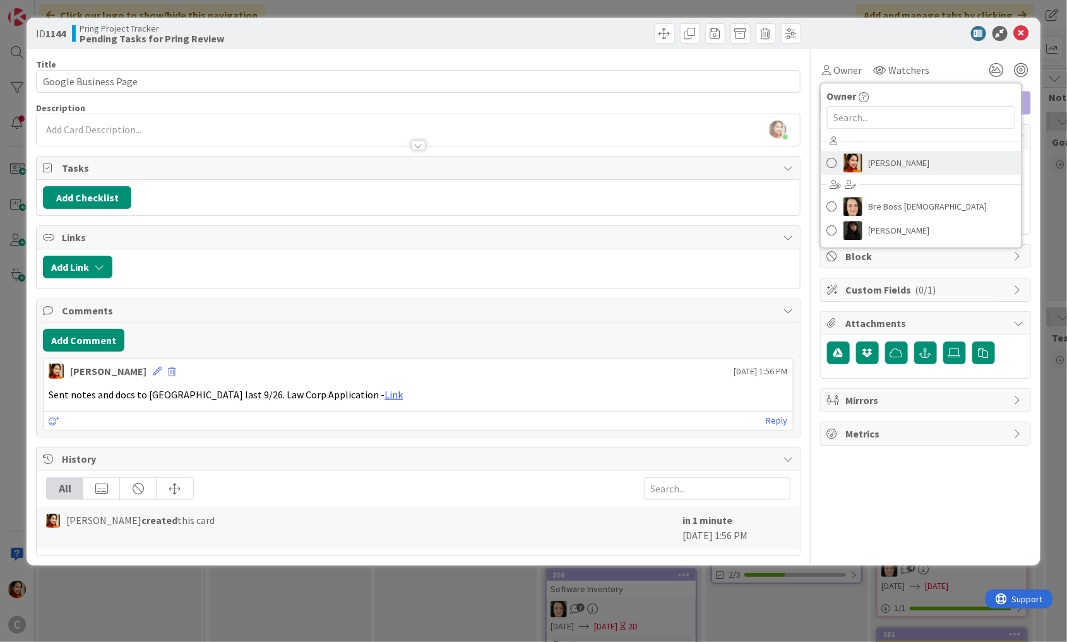
click at [857, 152] on link "[PERSON_NAME]" at bounding box center [921, 163] width 201 height 24
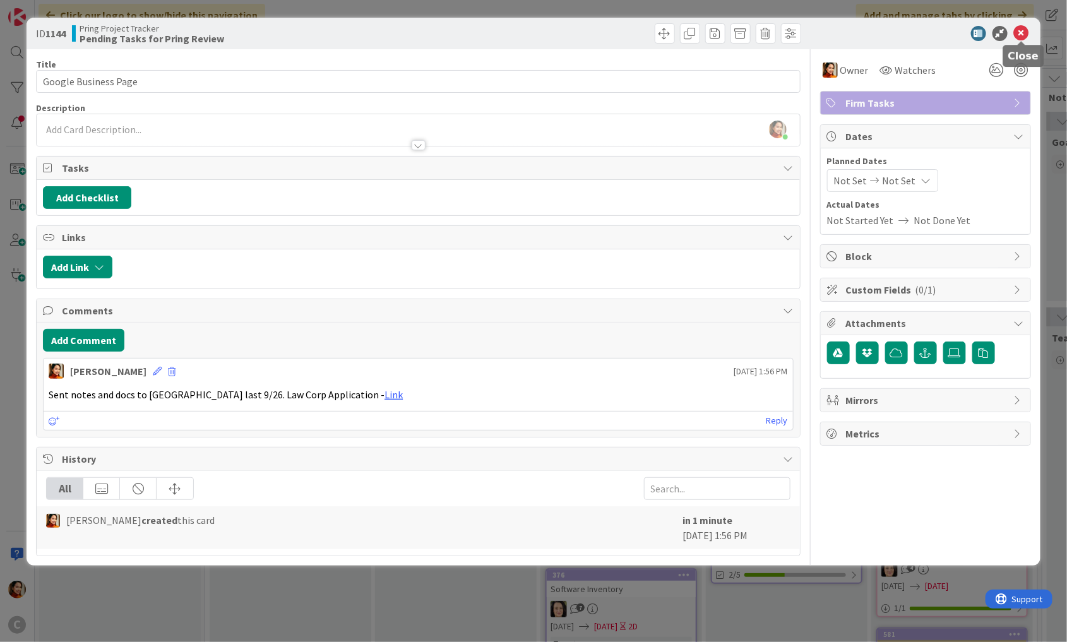
click at [1023, 35] on icon at bounding box center [1021, 33] width 15 height 15
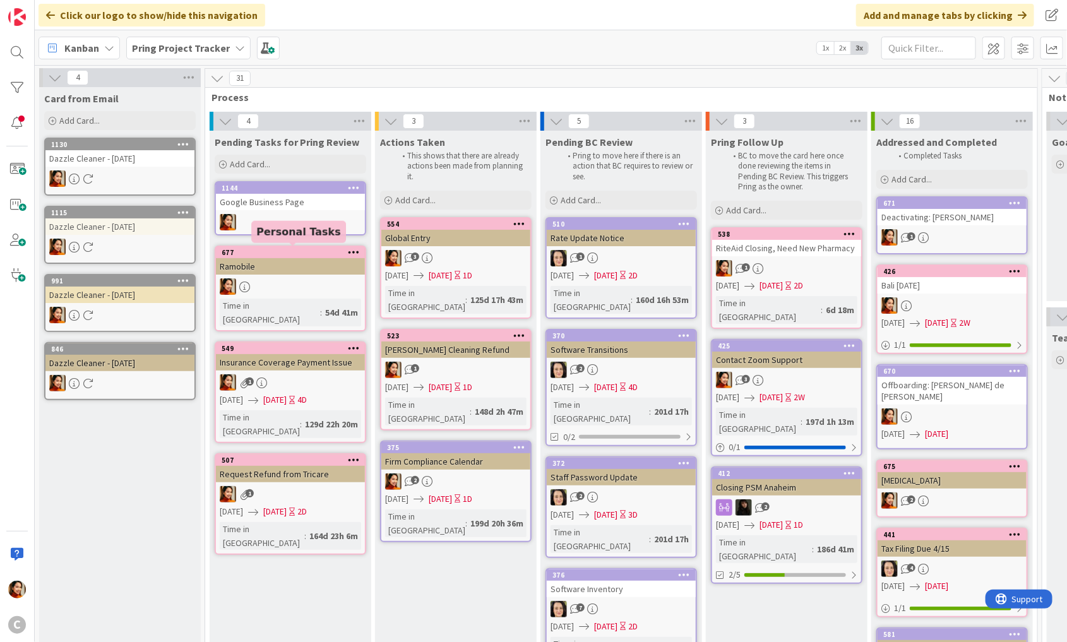
click at [285, 213] on div "1144 Google Business Page" at bounding box center [291, 208] width 152 height 54
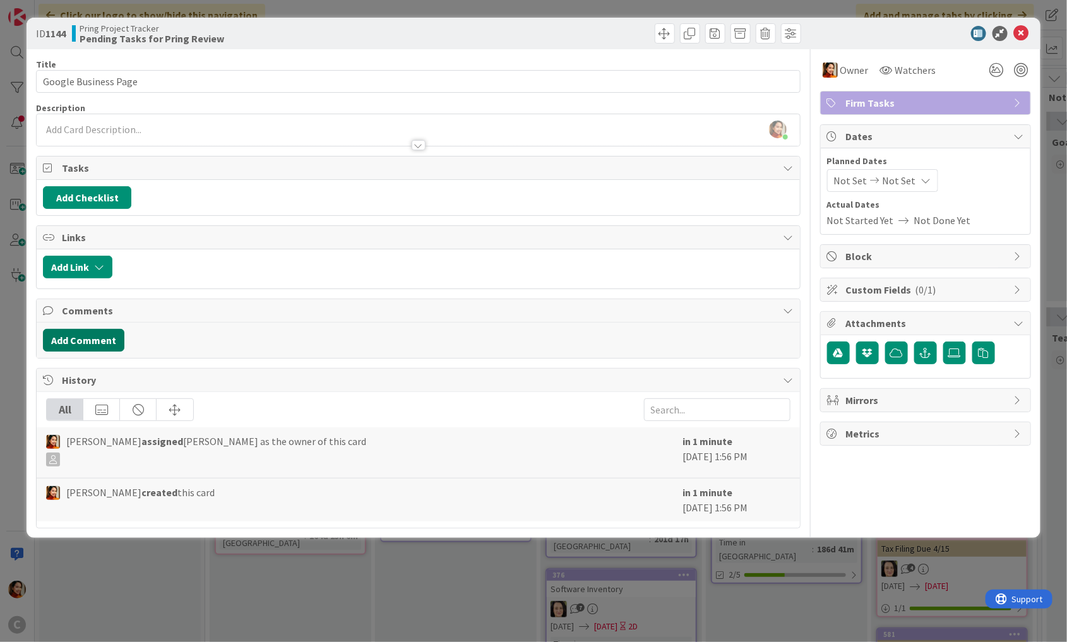
click at [85, 335] on button "Add Comment" at bounding box center [83, 340] width 81 height 23
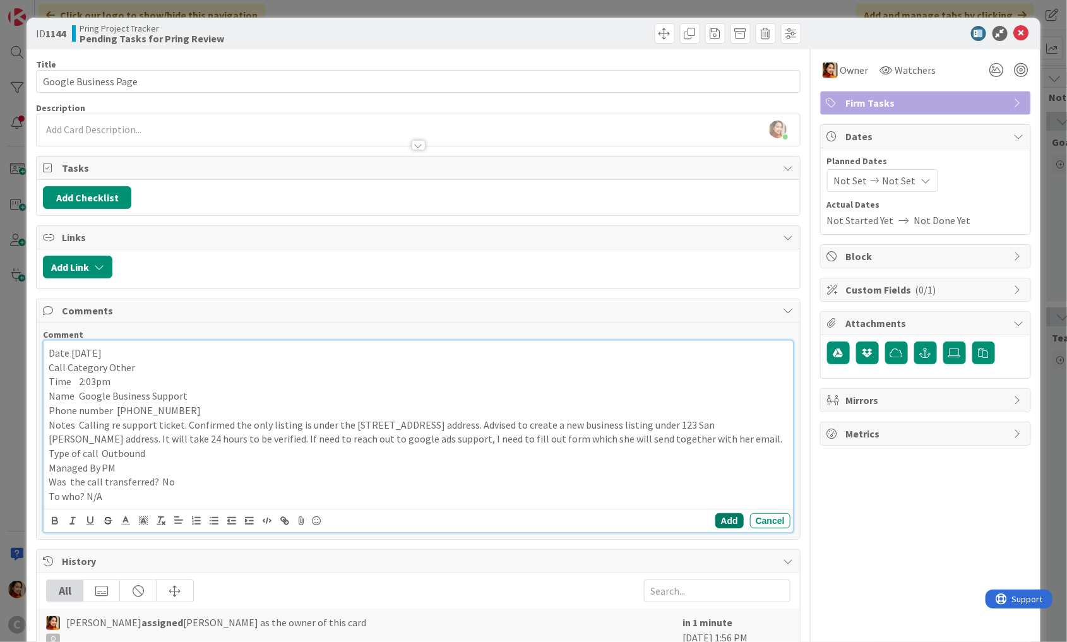
click at [734, 521] on button "Add" at bounding box center [729, 520] width 28 height 15
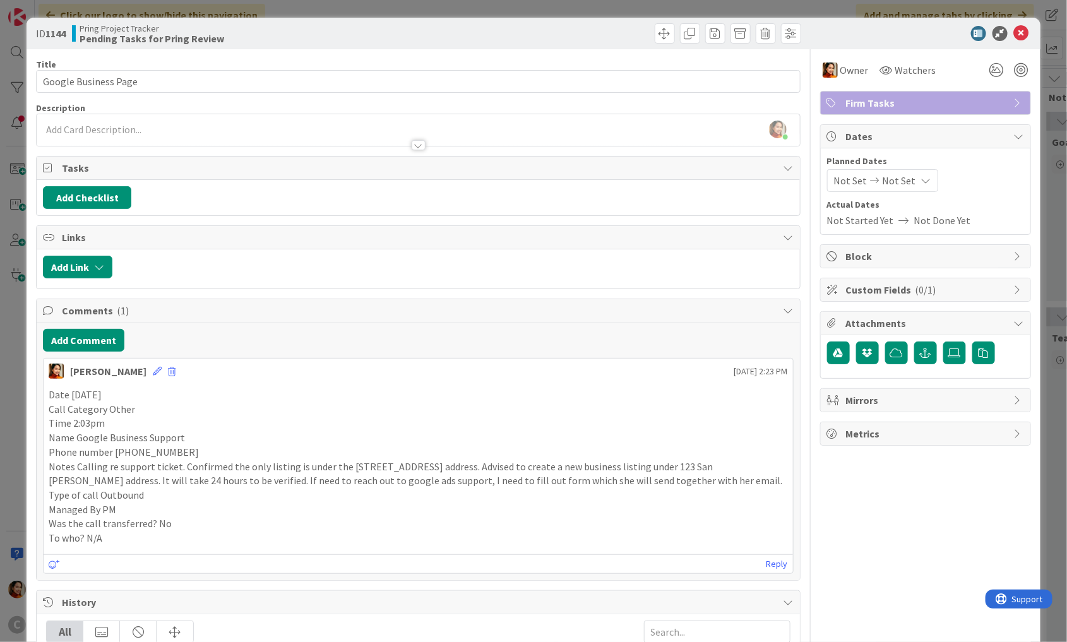
click at [20, 424] on div "ID 1144 Pring Project Tracker Pending Tasks for Pring Review Title 20 / 128 Goo…" at bounding box center [533, 321] width 1067 height 642
